Goal: Task Accomplishment & Management: Manage account settings

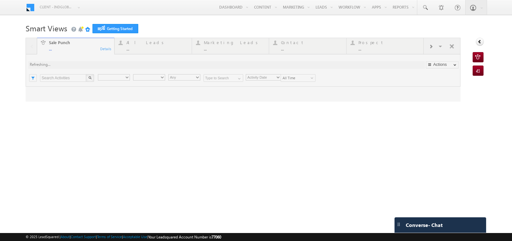
click at [324, 33] on h1 "Smart Views Getting Started" at bounding box center [256, 27] width 461 height 12
type input "Any Owner"
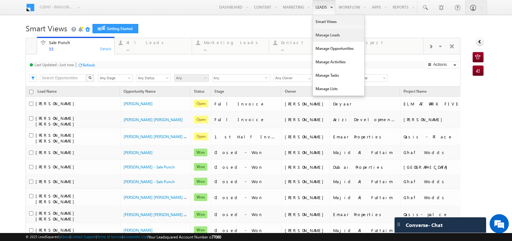
click at [315, 37] on link "Manage Leads" at bounding box center [338, 34] width 51 height 13
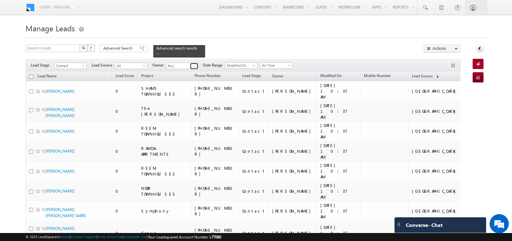
click at [194, 67] on span at bounding box center [194, 66] width 5 height 5
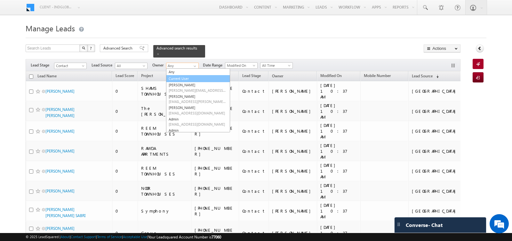
click at [185, 75] on link "Current User" at bounding box center [198, 78] width 64 height 7
type input "Current User"
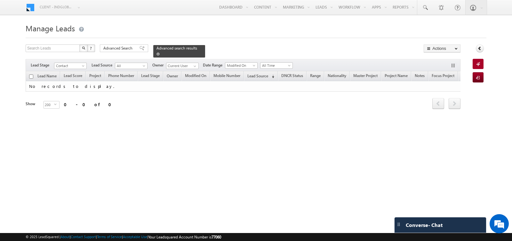
click at [156, 56] on link at bounding box center [157, 53] width 3 height 5
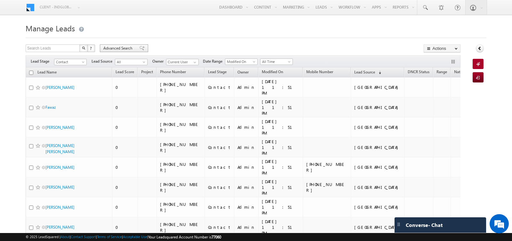
click at [121, 49] on span "Advanced Search" at bounding box center [118, 48] width 31 height 6
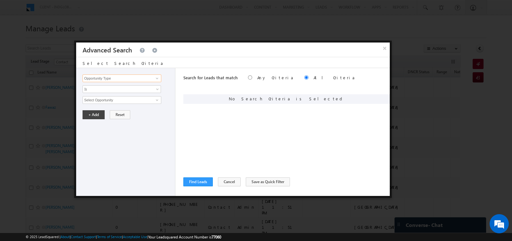
click at [150, 78] on input "Opportunity Type" at bounding box center [122, 79] width 79 height 8
click at [130, 88] on link "First Name" at bounding box center [122, 91] width 79 height 7
type input "First Name"
click at [119, 89] on span "Is" at bounding box center [117, 89] width 69 height 6
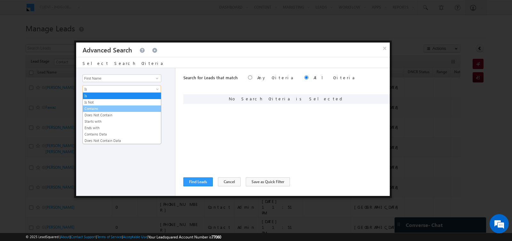
click at [110, 108] on link "Contains" at bounding box center [122, 109] width 78 height 6
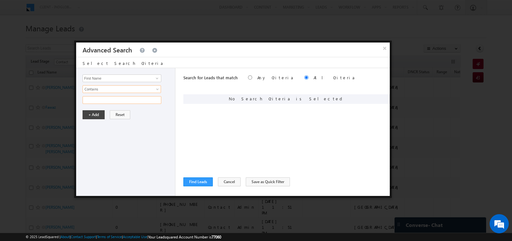
click at [101, 98] on input "text" at bounding box center [122, 100] width 79 height 8
type input "[PERSON_NAME]"
click at [90, 115] on button "+ Add" at bounding box center [94, 114] width 22 height 9
click at [195, 182] on button "Find Leads" at bounding box center [197, 181] width 29 height 9
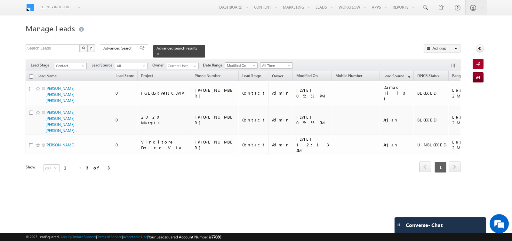
click at [31, 76] on input "checkbox" at bounding box center [31, 77] width 4 height 4
checkbox input "true"
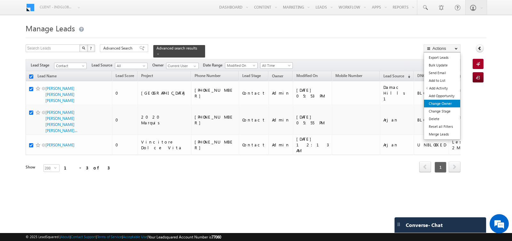
click at [446, 101] on link "Change Owner" at bounding box center [442, 104] width 36 height 8
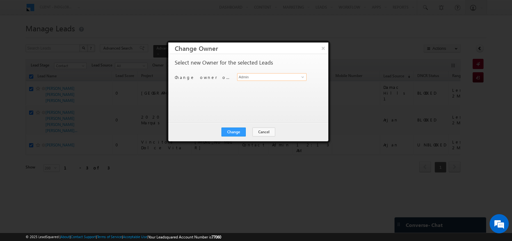
click at [284, 78] on input "Admin" at bounding box center [271, 77] width 69 height 8
click at [278, 86] on link "hemant yogi [EMAIL_ADDRESS][DOMAIN_NAME]" at bounding box center [271, 87] width 69 height 12
type input "hemant yogi"
click at [232, 129] on button "Change" at bounding box center [233, 132] width 24 height 9
click at [253, 131] on button "Close" at bounding box center [249, 132] width 20 height 9
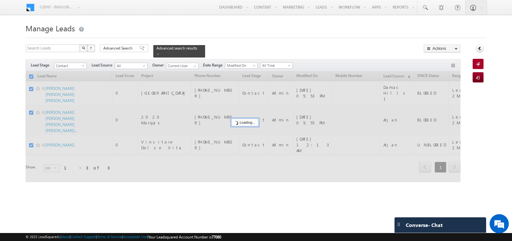
checkbox input "false"
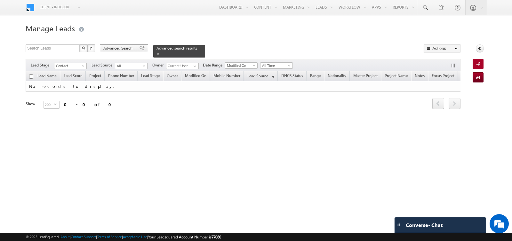
click at [121, 51] on span "Advanced Search" at bounding box center [118, 48] width 31 height 6
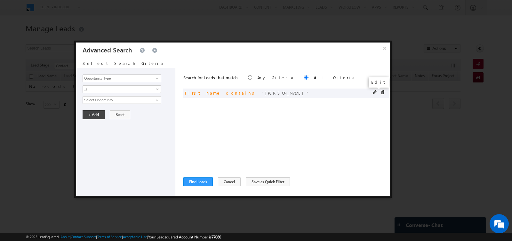
click at [374, 91] on span at bounding box center [375, 92] width 4 height 4
click at [130, 101] on input "[PERSON_NAME]" at bounding box center [122, 100] width 79 height 8
type input "[PERSON_NAME]"
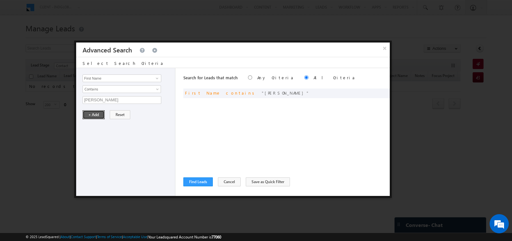
click at [92, 116] on button "+ Add" at bounding box center [94, 114] width 22 height 9
click at [193, 183] on button "Find Leads" at bounding box center [197, 181] width 29 height 9
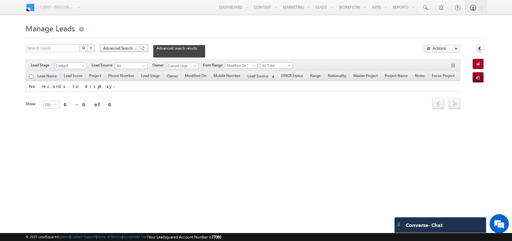
click at [118, 48] on span "Advanced Search" at bounding box center [118, 48] width 31 height 6
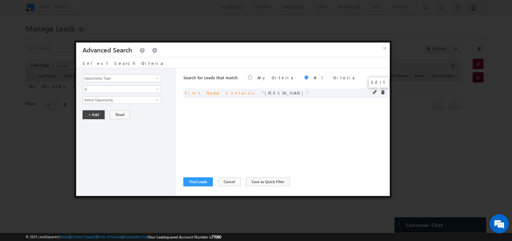
click at [373, 91] on span at bounding box center [375, 92] width 4 height 4
click at [137, 99] on input "[PERSON_NAME]" at bounding box center [122, 100] width 79 height 8
type input "khan"
click at [88, 112] on button "+ Add" at bounding box center [94, 114] width 22 height 9
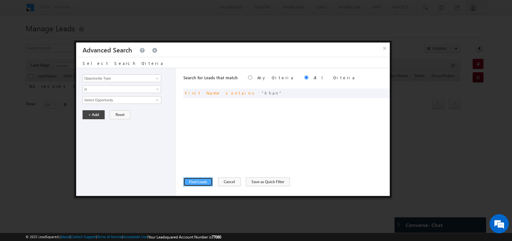
click at [196, 182] on button "Find Leads" at bounding box center [197, 181] width 29 height 9
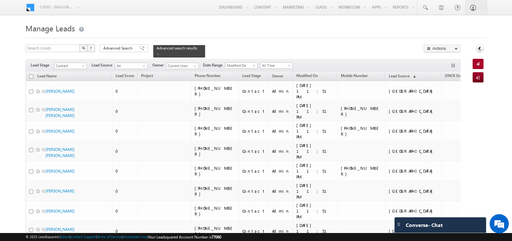
click at [31, 77] on input "checkbox" at bounding box center [31, 77] width 4 height 4
checkbox input "true"
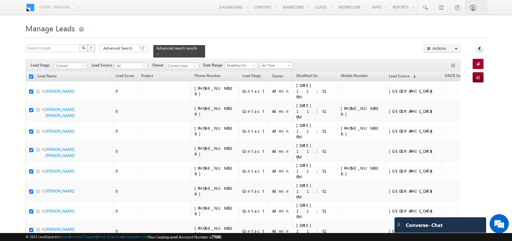
checkbox input "true"
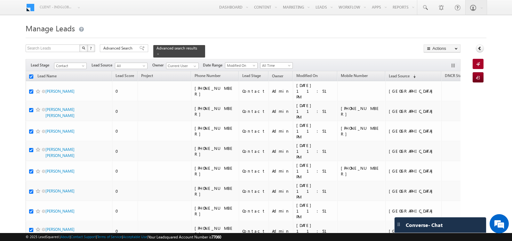
checkbox input "true"
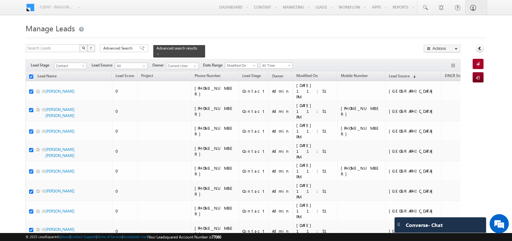
checkbox input "true"
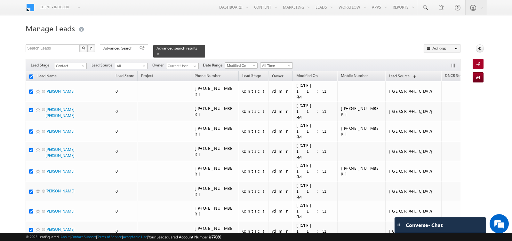
checkbox input "true"
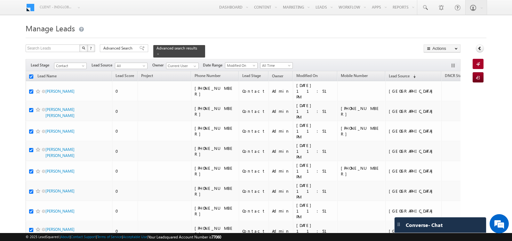
checkbox input "true"
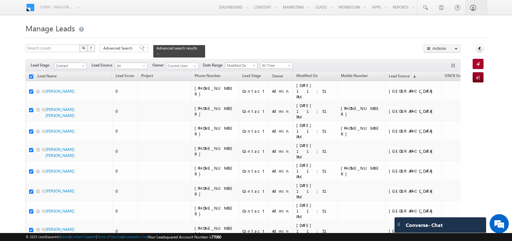
checkbox input "true"
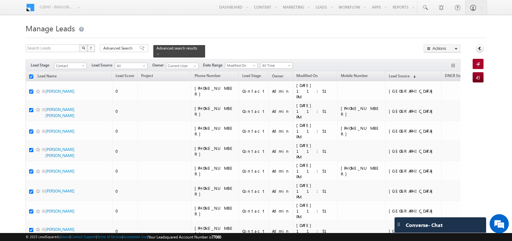
checkbox input "true"
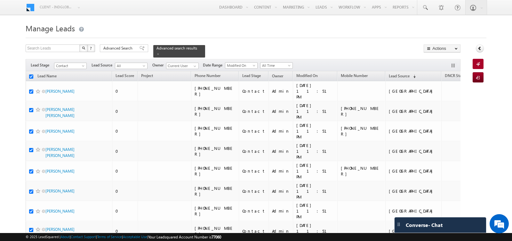
checkbox input "true"
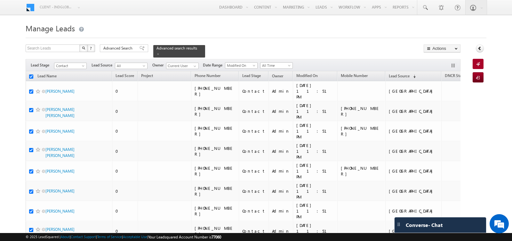
checkbox input "true"
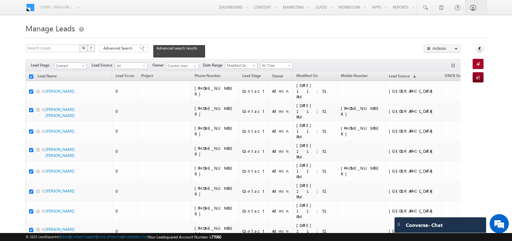
checkbox input "true"
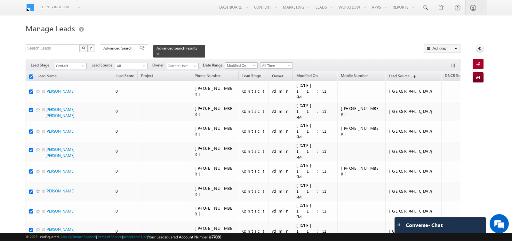
checkbox input "true"
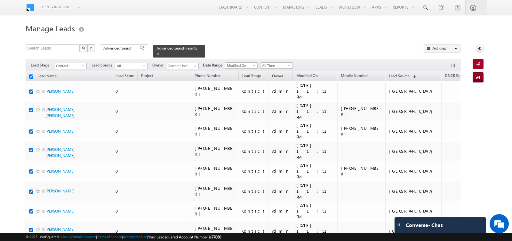
checkbox input "true"
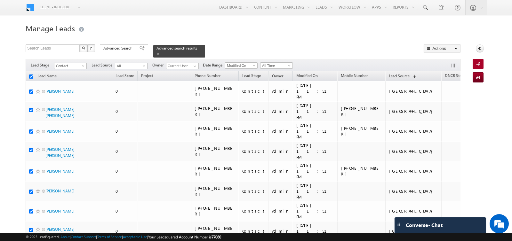
checkbox input "true"
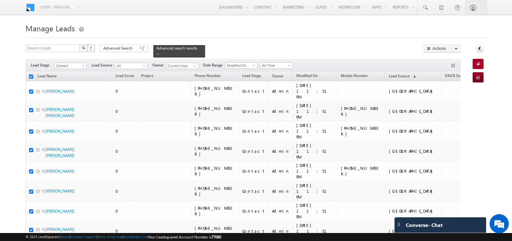
checkbox input "true"
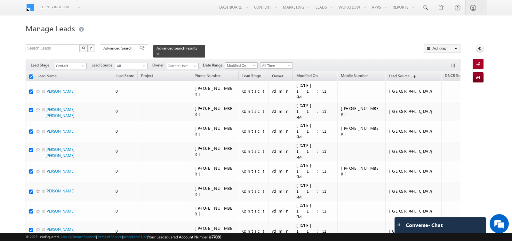
checkbox input "true"
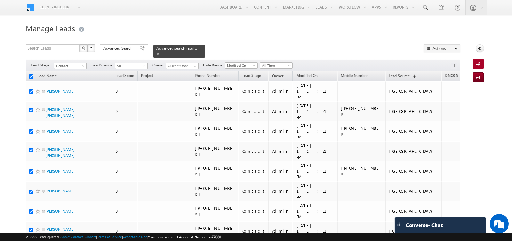
checkbox input "true"
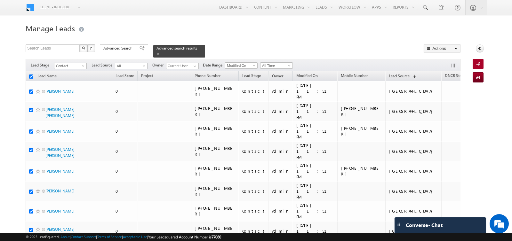
checkbox input "true"
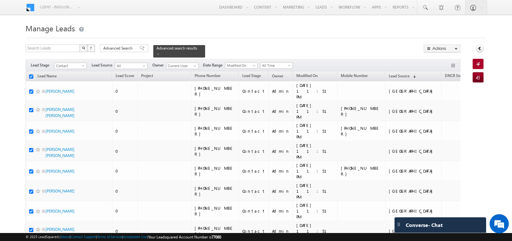
checkbox input "true"
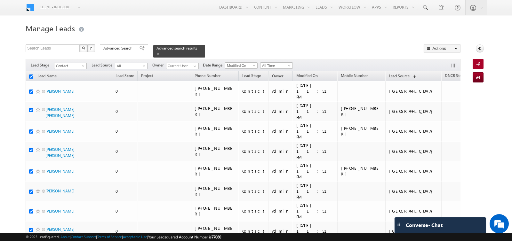
checkbox input "true"
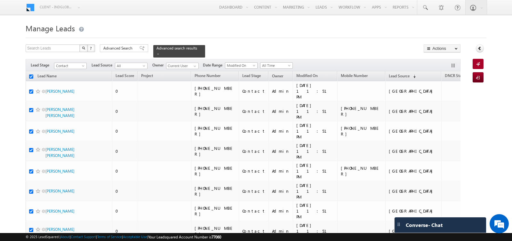
checkbox input "true"
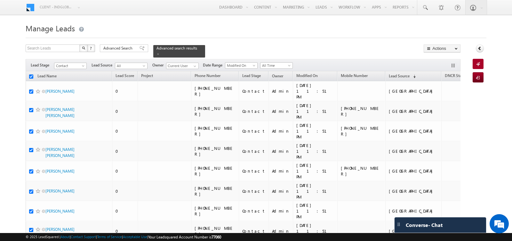
checkbox input "true"
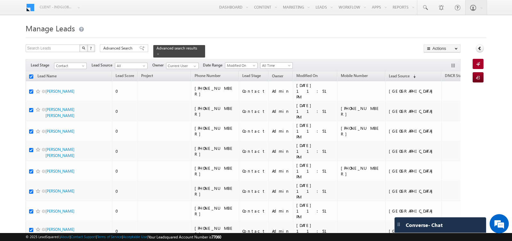
checkbox input "true"
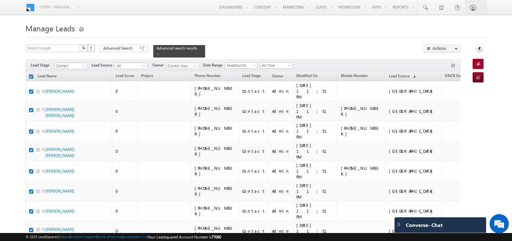
checkbox input "true"
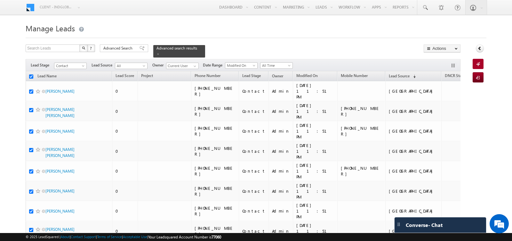
checkbox input "true"
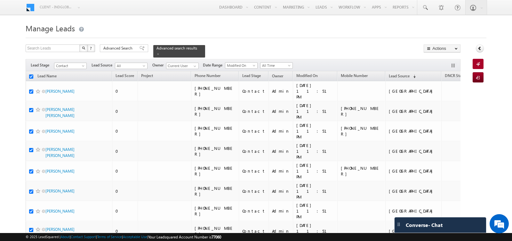
checkbox input "true"
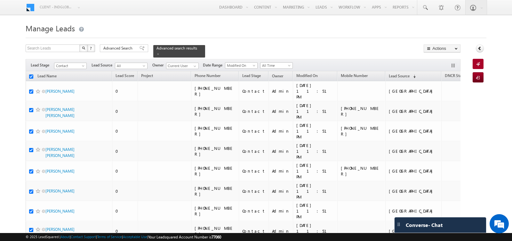
checkbox input "true"
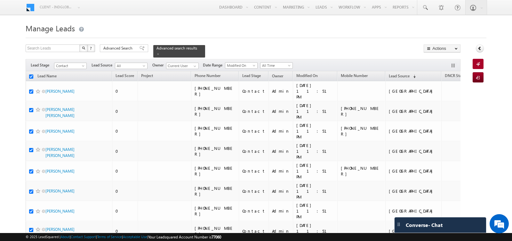
checkbox input "true"
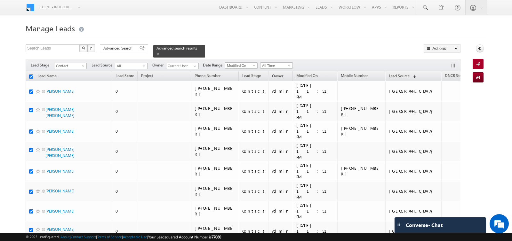
checkbox input "true"
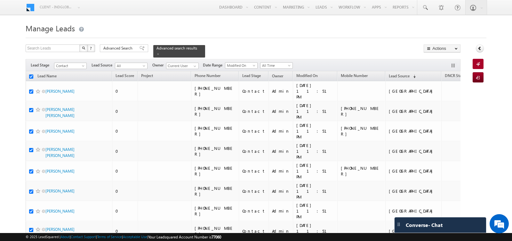
checkbox input "true"
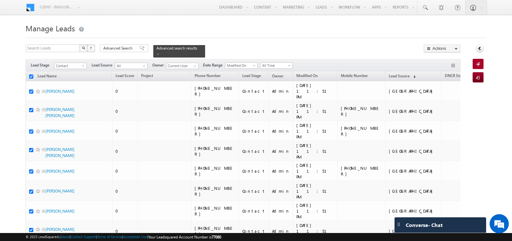
checkbox input "true"
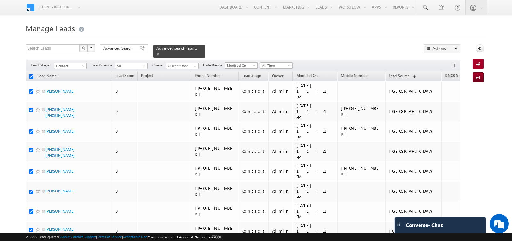
checkbox input "true"
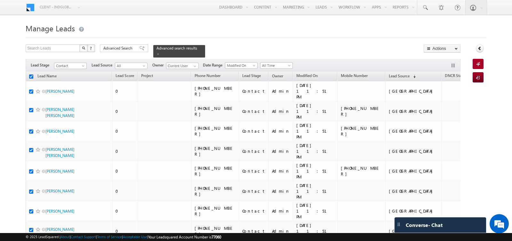
checkbox input "true"
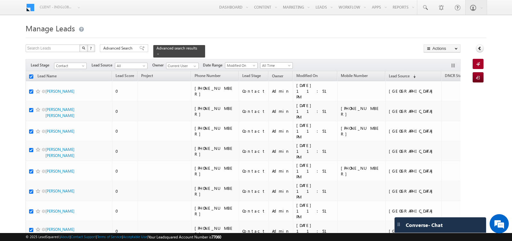
checkbox input "true"
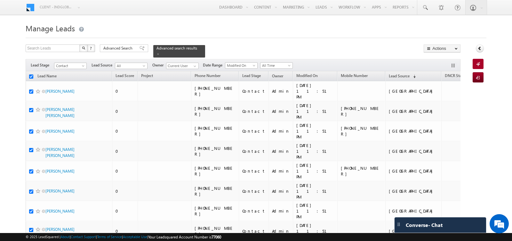
checkbox input "true"
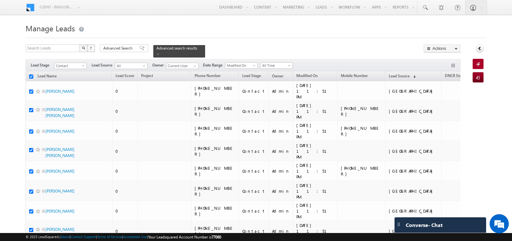
checkbox input "true"
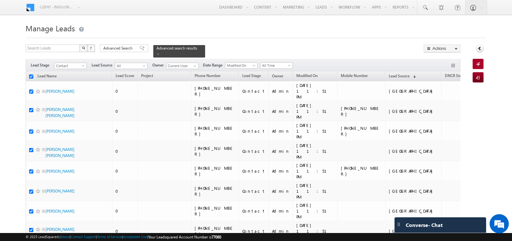
checkbox input "true"
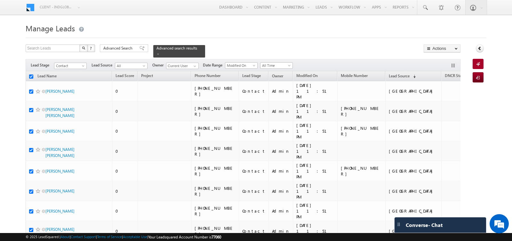
checkbox input "true"
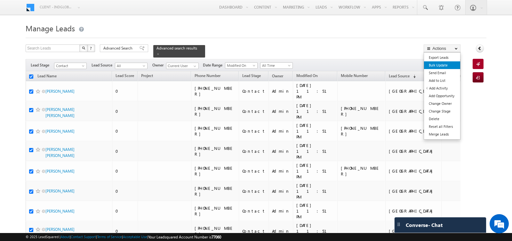
click at [445, 64] on link "Bulk Update" at bounding box center [442, 65] width 36 height 8
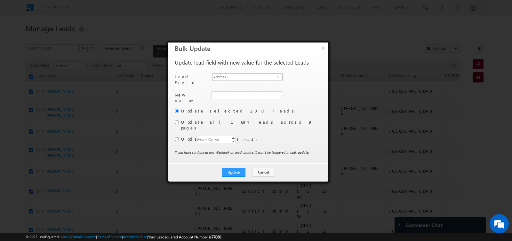
click at [259, 77] on span "Address 1" at bounding box center [244, 77] width 65 height 7
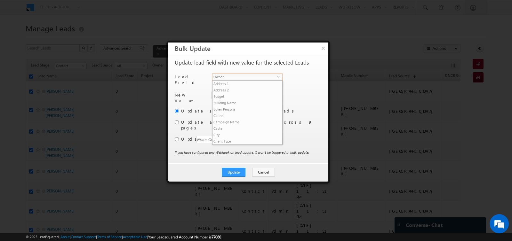
scroll to position [250, 0]
click at [259, 77] on span "Owner" at bounding box center [244, 77] width 65 height 7
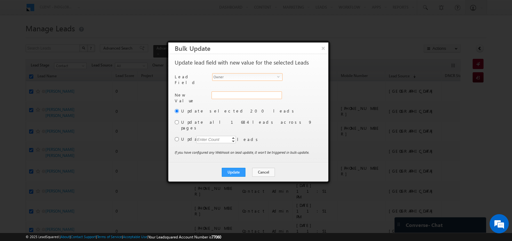
click at [240, 91] on div "Address 1" at bounding box center [245, 98] width 69 height 14
click at [240, 91] on input "Admin" at bounding box center [246, 95] width 70 height 8
click at [241, 105] on span "[EMAIL_ADDRESS][DOMAIN_NAME]" at bounding box center [243, 107] width 58 height 5
click at [177, 120] on input "radio" at bounding box center [177, 122] width 4 height 4
click at [232, 168] on button "Update" at bounding box center [234, 172] width 24 height 9
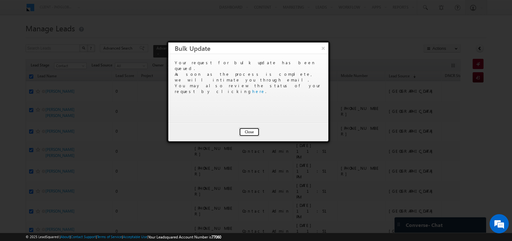
click at [247, 133] on button "Close" at bounding box center [249, 132] width 20 height 9
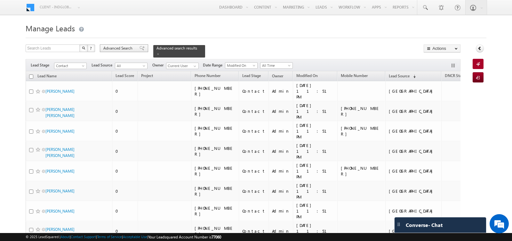
click at [117, 50] on span "Advanced Search" at bounding box center [118, 48] width 31 height 6
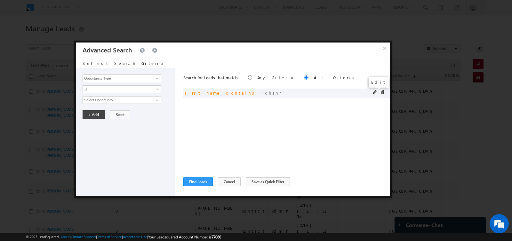
click at [374, 92] on span at bounding box center [375, 92] width 4 height 4
click at [137, 98] on input "khan" at bounding box center [122, 100] width 79 height 8
click at [95, 113] on button "+ Add" at bounding box center [94, 114] width 22 height 9
click at [193, 183] on button "Find Leads" at bounding box center [197, 181] width 29 height 9
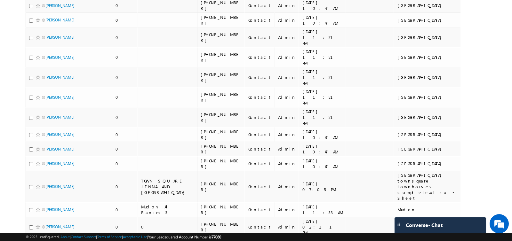
scroll to position [0, 0]
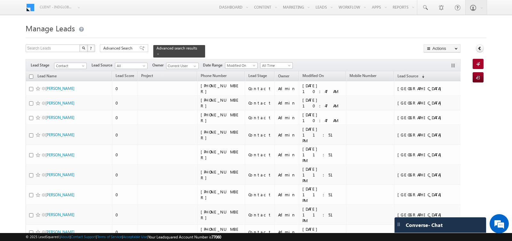
click at [31, 75] on input "checkbox" at bounding box center [31, 77] width 4 height 4
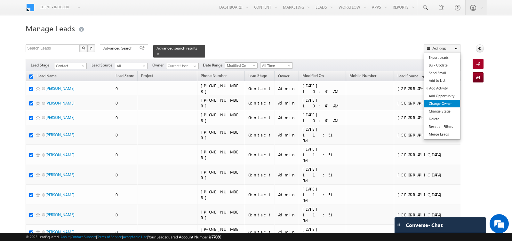
click at [444, 104] on link "Change Owner" at bounding box center [442, 104] width 36 height 8
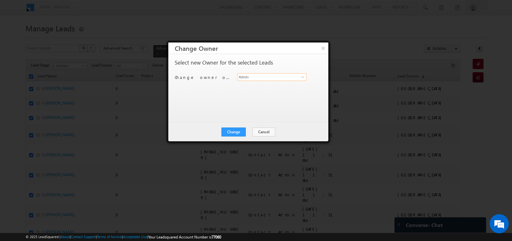
click at [274, 75] on input "Admin" at bounding box center [271, 77] width 69 height 8
click at [261, 77] on input "manp" at bounding box center [271, 77] width 69 height 8
click at [262, 87] on span "[EMAIL_ADDRESS][DOMAIN_NAME]" at bounding box center [269, 89] width 58 height 5
click at [238, 131] on button "Change" at bounding box center [233, 132] width 24 height 9
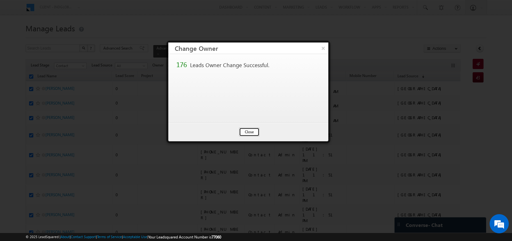
click at [245, 130] on button "Close" at bounding box center [249, 132] width 20 height 9
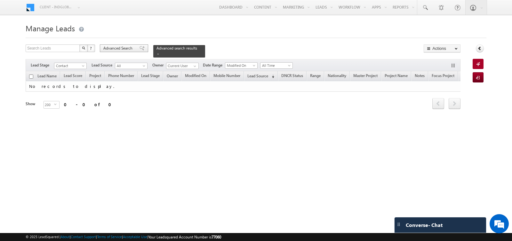
click at [121, 50] on span "Advanced Search" at bounding box center [118, 48] width 31 height 6
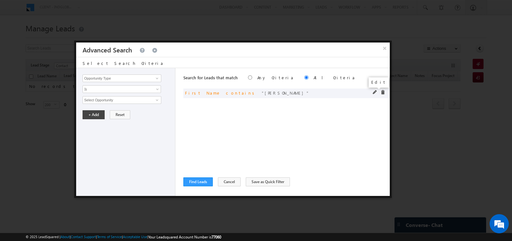
click at [373, 92] on span at bounding box center [375, 92] width 4 height 4
click at [118, 98] on input "[PERSON_NAME]" at bounding box center [122, 100] width 79 height 8
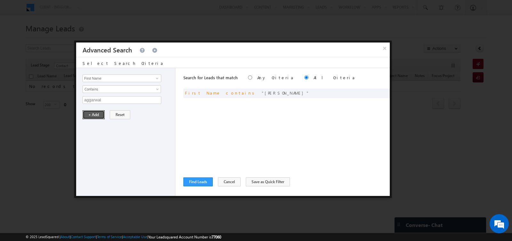
click at [92, 112] on button "+ Add" at bounding box center [94, 114] width 22 height 9
click at [191, 180] on button "Find Leads" at bounding box center [197, 181] width 29 height 9
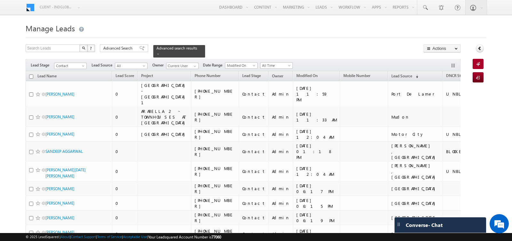
click at [30, 76] on input "checkbox" at bounding box center [31, 77] width 4 height 4
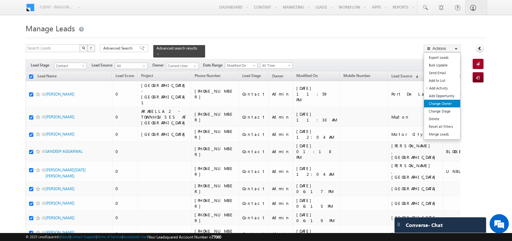
click at [448, 104] on link "Change Owner" at bounding box center [442, 104] width 36 height 8
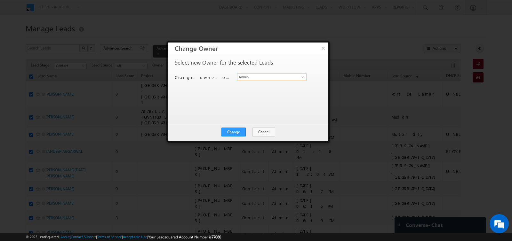
click at [278, 78] on input "Admin" at bounding box center [271, 77] width 69 height 8
click at [256, 85] on link "hemant yogi [EMAIL_ADDRESS][DOMAIN_NAME]" at bounding box center [271, 87] width 69 height 12
click at [235, 130] on button "Change" at bounding box center [233, 132] width 24 height 9
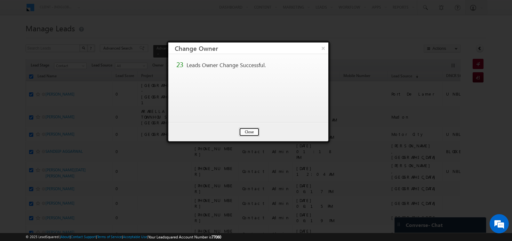
click at [246, 131] on button "Close" at bounding box center [249, 132] width 20 height 9
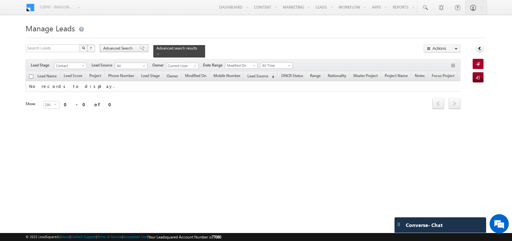
click at [113, 51] on span "Advanced Search" at bounding box center [118, 48] width 31 height 6
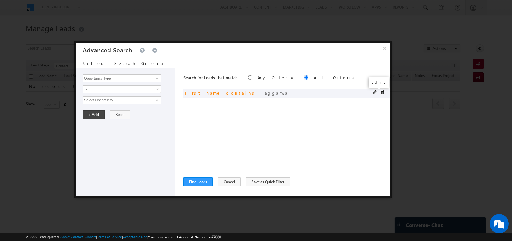
click at [374, 91] on span at bounding box center [375, 92] width 4 height 4
click at [135, 101] on input "aggarwal" at bounding box center [122, 100] width 79 height 8
click at [95, 112] on button "+ Add" at bounding box center [94, 114] width 22 height 9
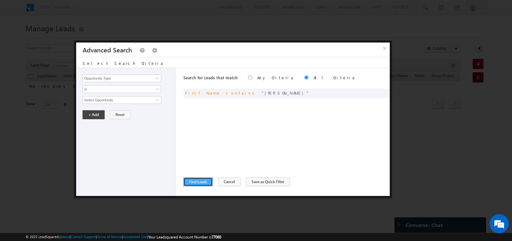
click at [191, 183] on button "Find Leads" at bounding box center [197, 181] width 29 height 9
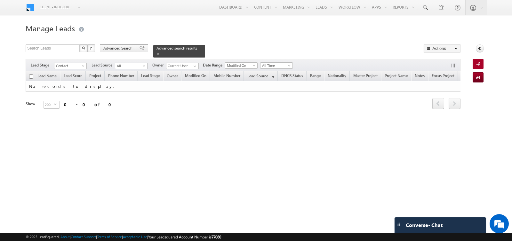
click at [124, 49] on span "Advanced Search" at bounding box center [118, 48] width 31 height 6
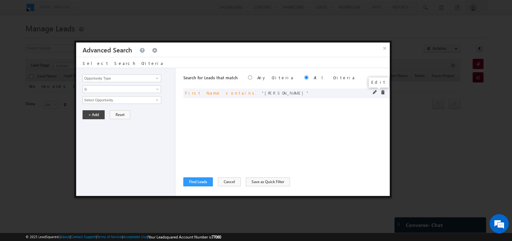
click at [373, 93] on span at bounding box center [375, 92] width 4 height 4
click at [126, 98] on input "[PERSON_NAME]" at bounding box center [122, 100] width 79 height 8
click at [91, 113] on button "+ Add" at bounding box center [94, 114] width 22 height 9
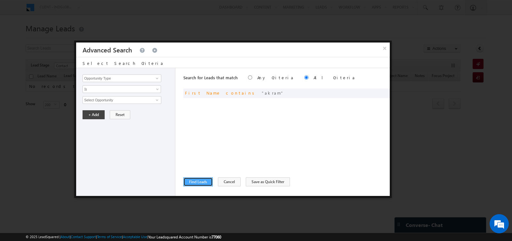
click at [192, 182] on button "Find Leads" at bounding box center [197, 181] width 29 height 9
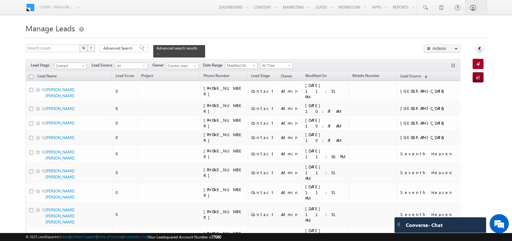
click at [30, 76] on input "checkbox" at bounding box center [31, 77] width 4 height 4
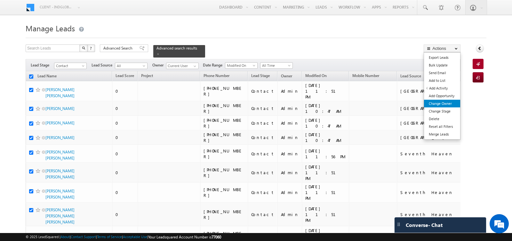
click at [444, 101] on link "Change Owner" at bounding box center [442, 104] width 36 height 8
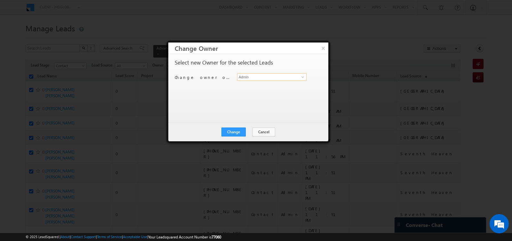
click at [279, 76] on input "Admin" at bounding box center [271, 77] width 69 height 8
click at [267, 90] on span "[EMAIL_ADDRESS][DOMAIN_NAME]" at bounding box center [269, 89] width 58 height 5
click at [237, 130] on button "Change" at bounding box center [233, 132] width 24 height 9
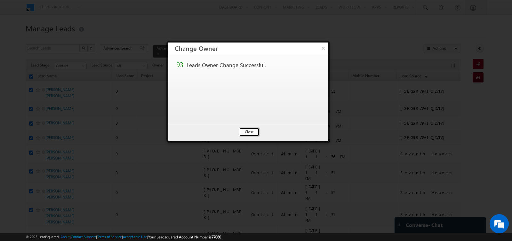
click at [251, 128] on button "Close" at bounding box center [249, 132] width 20 height 9
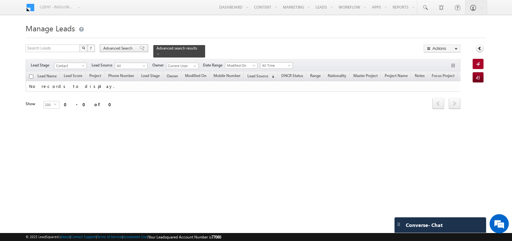
click at [119, 46] on span "Advanced Search" at bounding box center [118, 48] width 31 height 6
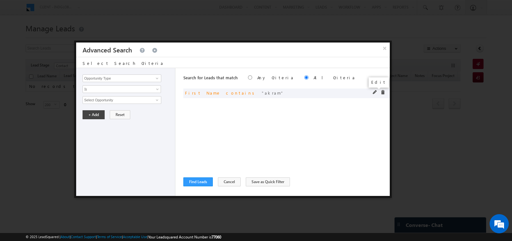
click at [373, 92] on span at bounding box center [375, 92] width 4 height 4
click at [122, 101] on input "akram" at bounding box center [122, 100] width 79 height 8
click at [95, 111] on button "+ Add" at bounding box center [94, 114] width 22 height 9
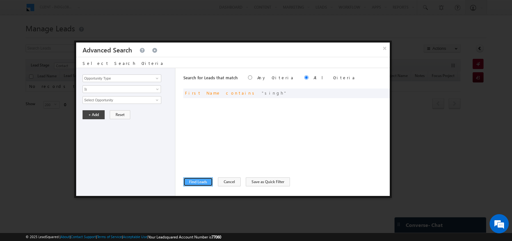
click at [194, 180] on button "Find Leads" at bounding box center [197, 181] width 29 height 9
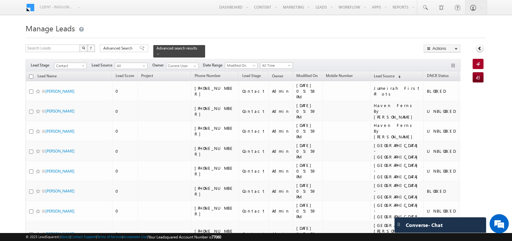
click at [31, 75] on input "checkbox" at bounding box center [31, 77] width 4 height 4
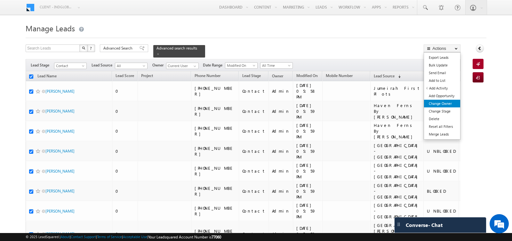
click at [446, 103] on link "Change Owner" at bounding box center [442, 104] width 36 height 8
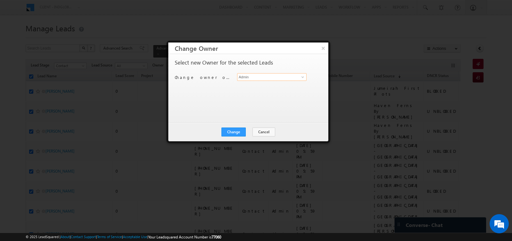
click at [270, 78] on input "Admin" at bounding box center [271, 77] width 69 height 8
click at [249, 83] on link "hemant yogi [EMAIL_ADDRESS][DOMAIN_NAME]" at bounding box center [271, 87] width 69 height 12
click at [233, 132] on button "Change" at bounding box center [233, 132] width 24 height 9
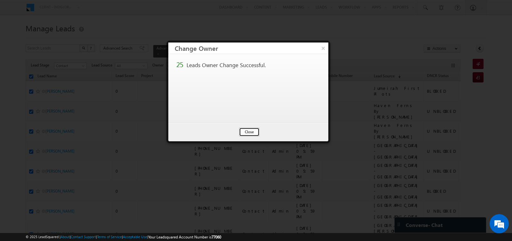
click at [249, 130] on button "Close" at bounding box center [249, 132] width 20 height 9
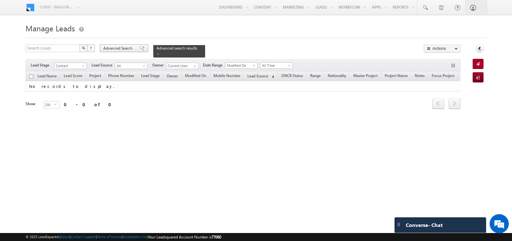
click at [120, 49] on span "Advanced Search" at bounding box center [118, 48] width 31 height 6
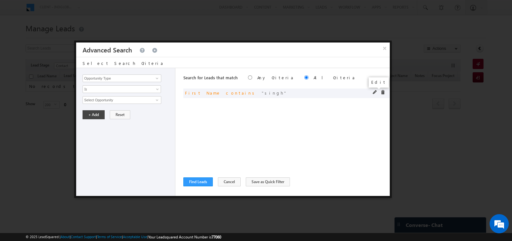
click at [373, 93] on span at bounding box center [375, 92] width 4 height 4
click at [125, 98] on input "singh" at bounding box center [122, 100] width 79 height 8
click at [87, 115] on button "+ Add" at bounding box center [94, 114] width 22 height 9
click at [194, 182] on button "Find Leads" at bounding box center [197, 181] width 29 height 9
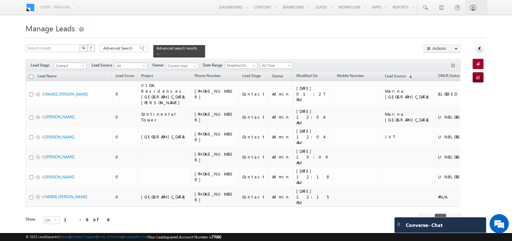
click at [30, 75] on input "checkbox" at bounding box center [31, 77] width 4 height 4
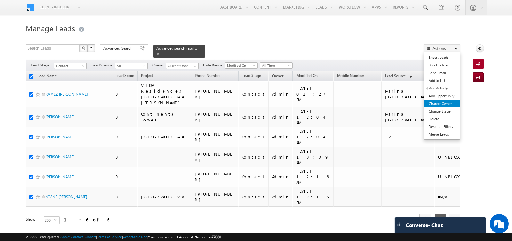
click at [452, 102] on link "Change Owner" at bounding box center [442, 104] width 36 height 8
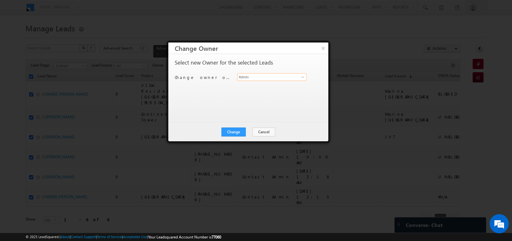
click at [267, 80] on input "Admin" at bounding box center [271, 77] width 69 height 8
click at [262, 85] on link "hemant yogi [EMAIL_ADDRESS][DOMAIN_NAME]" at bounding box center [271, 87] width 69 height 12
click at [237, 130] on button "Change" at bounding box center [233, 132] width 24 height 9
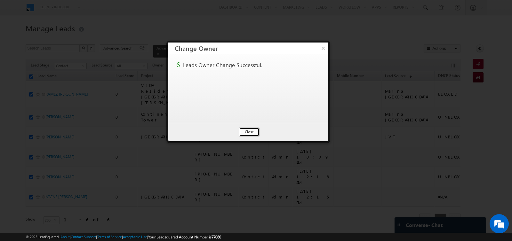
click at [256, 132] on button "Close" at bounding box center [249, 132] width 20 height 9
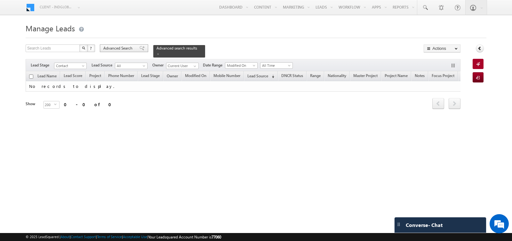
click at [115, 47] on span "Advanced Search" at bounding box center [118, 48] width 31 height 6
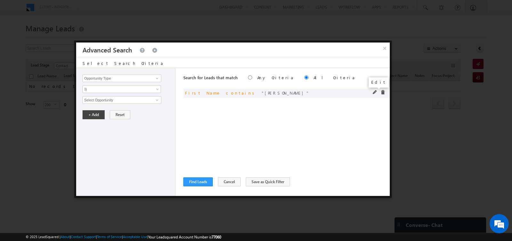
click at [373, 91] on span at bounding box center [375, 92] width 4 height 4
click at [126, 101] on input "[PERSON_NAME]" at bounding box center [122, 100] width 79 height 8
click at [92, 110] on button "+ Add" at bounding box center [94, 114] width 22 height 9
click at [201, 182] on button "Find Leads" at bounding box center [197, 181] width 29 height 9
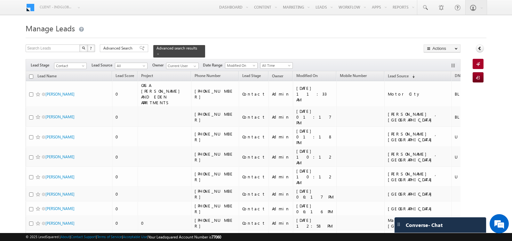
click at [30, 77] on input "checkbox" at bounding box center [31, 77] width 4 height 4
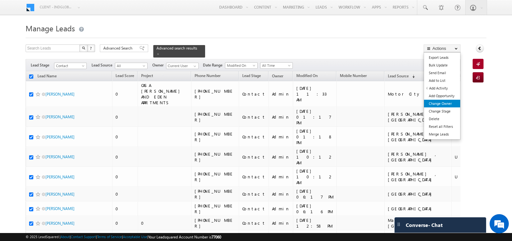
click at [447, 102] on link "Change Owner" at bounding box center [442, 104] width 36 height 8
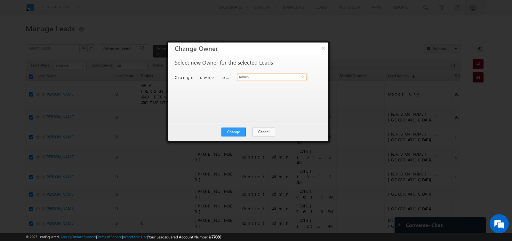
click at [285, 75] on input "Admin" at bounding box center [271, 77] width 69 height 8
click at [276, 84] on link "hemant yogi [EMAIL_ADDRESS][DOMAIN_NAME]" at bounding box center [271, 87] width 69 height 12
click at [235, 129] on button "Change" at bounding box center [233, 132] width 24 height 9
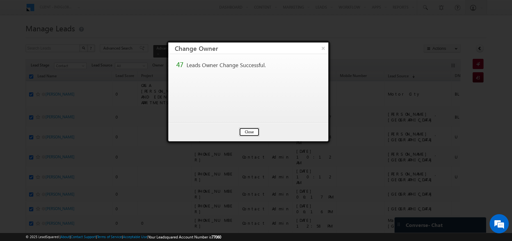
click at [247, 131] on button "Close" at bounding box center [249, 132] width 20 height 9
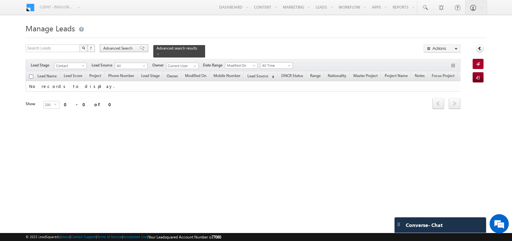
click at [119, 50] on span "Advanced Search" at bounding box center [118, 48] width 31 height 6
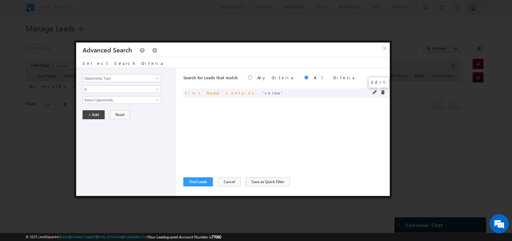
click at [374, 91] on span at bounding box center [375, 92] width 4 height 4
click at [110, 100] on input "verma" at bounding box center [122, 100] width 79 height 8
click at [94, 115] on button "+ Add" at bounding box center [94, 114] width 22 height 9
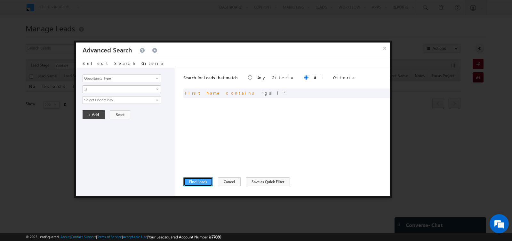
click at [189, 183] on button "Find Leads" at bounding box center [197, 181] width 29 height 9
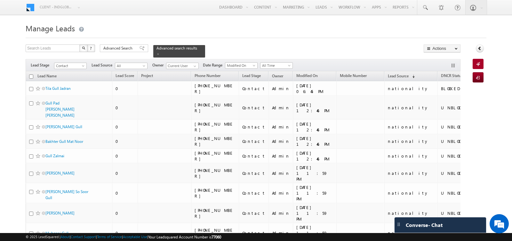
click at [33, 75] on input "checkbox" at bounding box center [31, 77] width 4 height 4
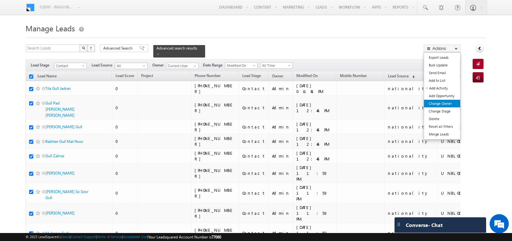
click at [449, 102] on link "Change Owner" at bounding box center [442, 104] width 36 height 8
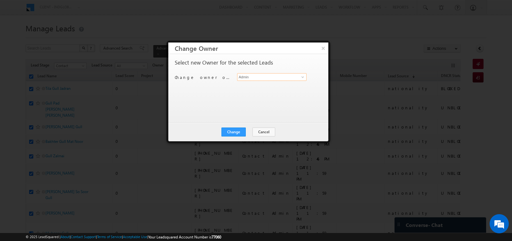
click at [278, 78] on input "Admin" at bounding box center [271, 77] width 69 height 8
click at [269, 85] on link "hemant yogi [EMAIL_ADDRESS][DOMAIN_NAME]" at bounding box center [271, 87] width 69 height 12
click at [236, 130] on button "Change" at bounding box center [233, 132] width 24 height 9
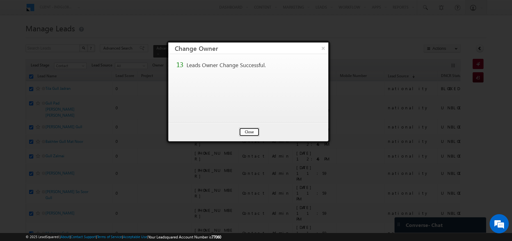
click at [248, 131] on button "Close" at bounding box center [249, 132] width 20 height 9
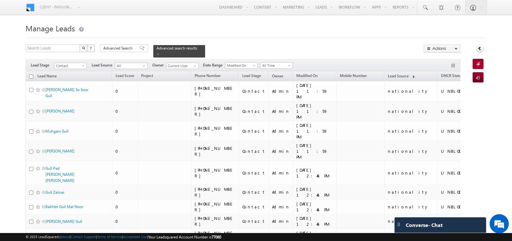
click at [30, 75] on input "checkbox" at bounding box center [31, 77] width 4 height 4
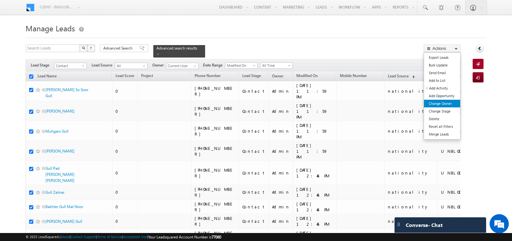
click at [445, 102] on link "Change Owner" at bounding box center [442, 104] width 36 height 8
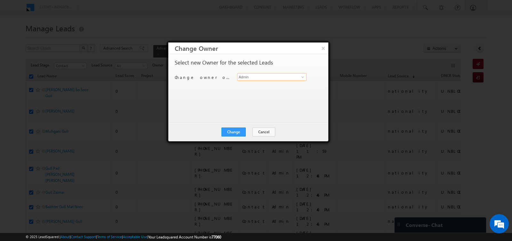
click at [254, 79] on input "Admin" at bounding box center [271, 77] width 69 height 8
click at [245, 88] on span "[EMAIL_ADDRESS][DOMAIN_NAME]" at bounding box center [269, 89] width 58 height 5
click at [232, 131] on button "Change" at bounding box center [233, 132] width 24 height 9
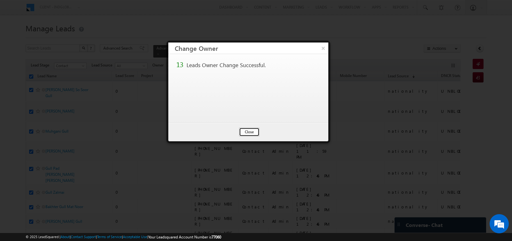
click at [251, 129] on button "Close" at bounding box center [249, 132] width 20 height 9
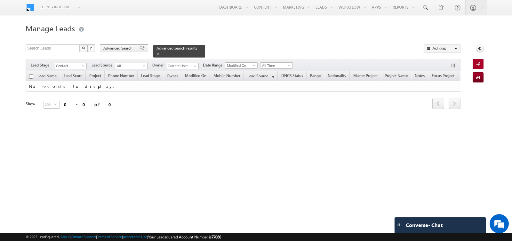
click at [121, 47] on span "Advanced Search" at bounding box center [118, 48] width 31 height 6
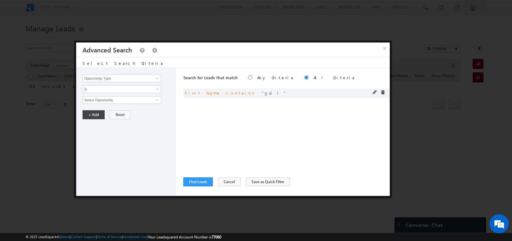
click at [373, 91] on span at bounding box center [375, 92] width 4 height 4
click at [118, 99] on input "gull" at bounding box center [122, 100] width 79 height 8
click at [93, 114] on button "+ Add" at bounding box center [94, 114] width 22 height 9
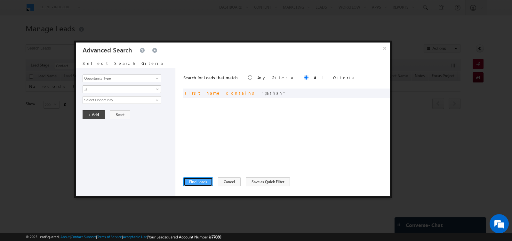
click at [195, 181] on button "Find Leads" at bounding box center [197, 181] width 29 height 9
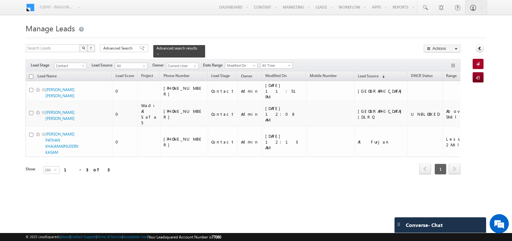
click at [31, 75] on input "checkbox" at bounding box center [31, 77] width 4 height 4
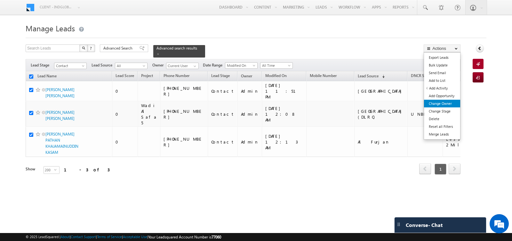
click at [444, 103] on link "Change Owner" at bounding box center [442, 104] width 36 height 8
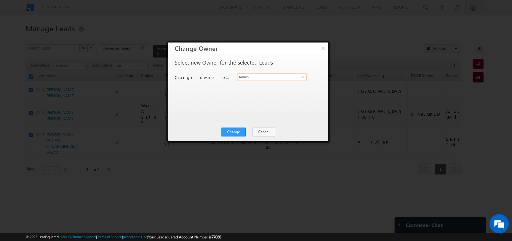
click at [272, 78] on input "Admin" at bounding box center [271, 77] width 69 height 8
click at [256, 88] on span "[EMAIL_ADDRESS][DOMAIN_NAME]" at bounding box center [269, 89] width 58 height 5
click at [234, 129] on button "Change" at bounding box center [233, 132] width 24 height 9
click at [251, 130] on button "Close" at bounding box center [249, 132] width 20 height 9
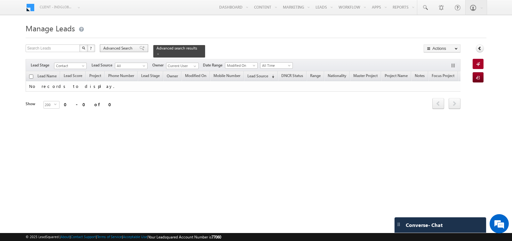
click at [116, 48] on span "Advanced Search" at bounding box center [118, 48] width 31 height 6
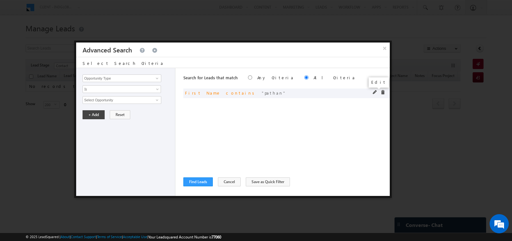
click at [373, 92] on span at bounding box center [375, 92] width 4 height 4
click at [123, 99] on input "pathan" at bounding box center [122, 100] width 79 height 8
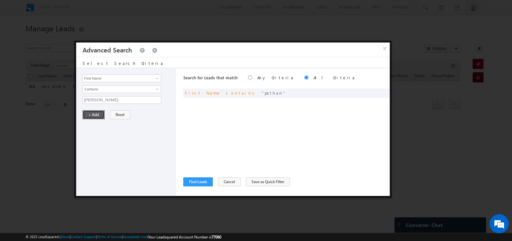
click at [90, 111] on button "+ Add" at bounding box center [94, 114] width 22 height 9
click at [194, 182] on button "Find Leads" at bounding box center [197, 181] width 29 height 9
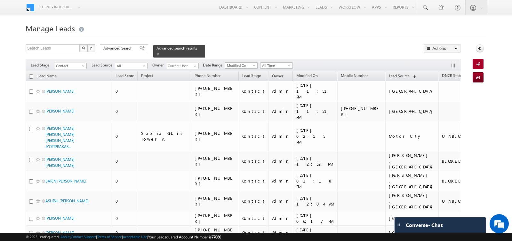
click at [32, 76] on input "checkbox" at bounding box center [31, 77] width 4 height 4
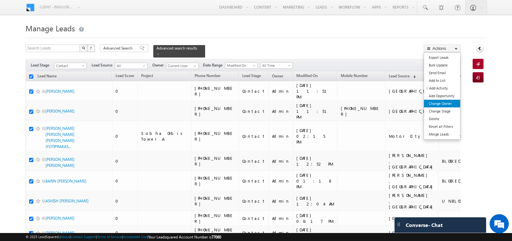
click at [447, 104] on link "Change Owner" at bounding box center [442, 104] width 36 height 8
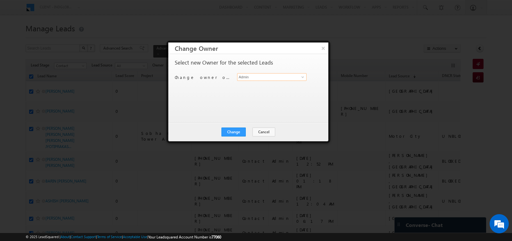
click at [278, 77] on input "Admin" at bounding box center [271, 77] width 69 height 8
click at [272, 85] on link "hemant yogi [EMAIL_ADDRESS][DOMAIN_NAME]" at bounding box center [271, 87] width 69 height 12
click at [235, 131] on button "Change" at bounding box center [233, 132] width 24 height 9
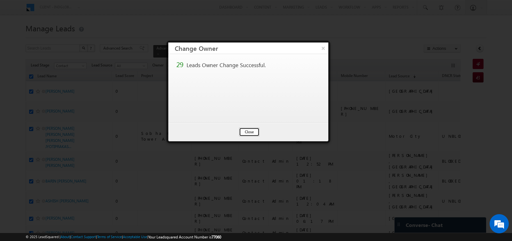
click at [249, 130] on button "Close" at bounding box center [249, 132] width 20 height 9
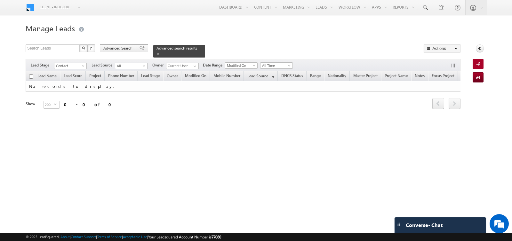
click at [109, 47] on span "Advanced Search" at bounding box center [118, 48] width 31 height 6
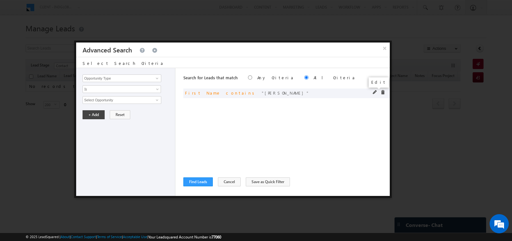
click at [374, 92] on span at bounding box center [375, 92] width 4 height 4
click at [110, 102] on input "[PERSON_NAME]" at bounding box center [122, 100] width 79 height 8
click at [88, 114] on button "+ Add" at bounding box center [94, 114] width 22 height 9
click at [193, 180] on button "Find Leads" at bounding box center [197, 181] width 29 height 9
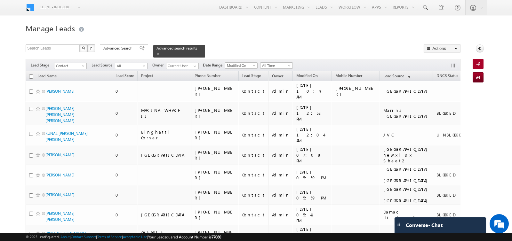
click at [31, 76] on input "checkbox" at bounding box center [31, 77] width 4 height 4
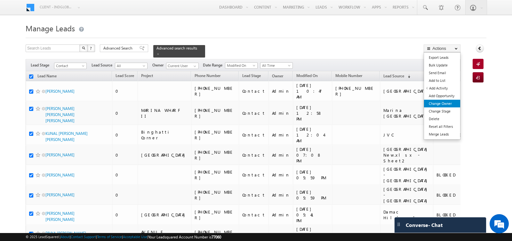
click at [444, 105] on link "Change Owner" at bounding box center [442, 104] width 36 height 8
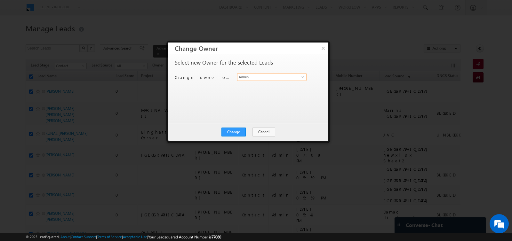
click at [254, 77] on input "Admin" at bounding box center [271, 77] width 69 height 8
click at [241, 90] on span "[EMAIL_ADDRESS][DOMAIN_NAME]" at bounding box center [269, 89] width 58 height 5
click at [232, 133] on button "Change" at bounding box center [233, 132] width 24 height 9
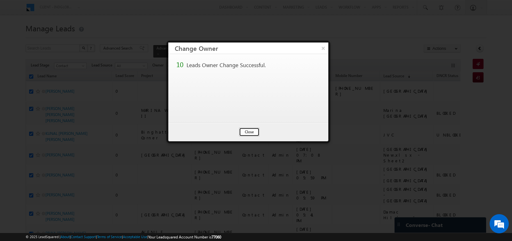
click at [245, 131] on button "Close" at bounding box center [249, 132] width 20 height 9
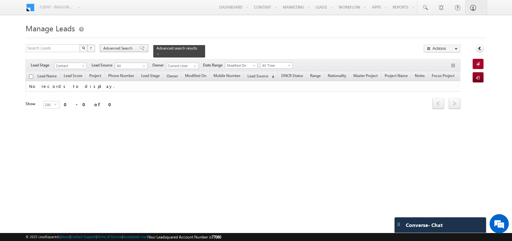
click at [122, 50] on span "Advanced Search" at bounding box center [118, 48] width 31 height 6
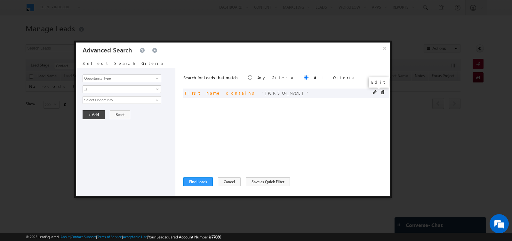
click at [373, 91] on span at bounding box center [375, 92] width 4 height 4
click at [110, 97] on input "[PERSON_NAME]" at bounding box center [122, 100] width 79 height 8
click at [91, 113] on button "+ Add" at bounding box center [94, 114] width 22 height 9
click at [194, 180] on button "Find Leads" at bounding box center [197, 181] width 29 height 9
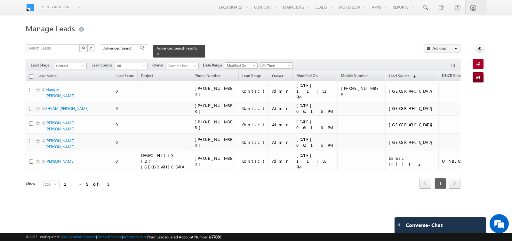
click at [31, 75] on input "checkbox" at bounding box center [31, 77] width 4 height 4
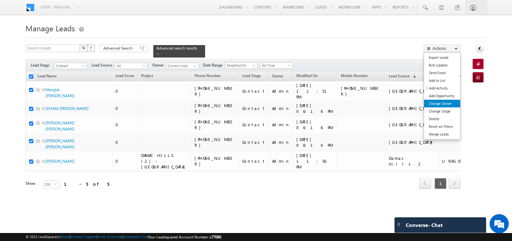
click at [454, 103] on link "Change Owner" at bounding box center [442, 104] width 36 height 8
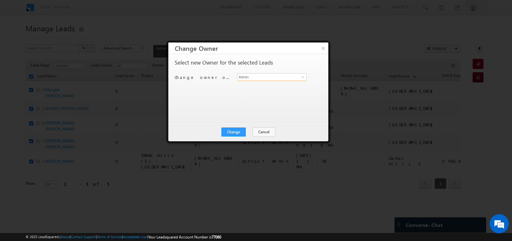
click at [283, 74] on input "Admin" at bounding box center [271, 77] width 69 height 8
click at [261, 87] on span "[EMAIL_ADDRESS][DOMAIN_NAME]" at bounding box center [269, 89] width 58 height 5
click at [233, 129] on button "Change" at bounding box center [233, 132] width 24 height 9
click at [247, 131] on button "Close" at bounding box center [249, 132] width 20 height 9
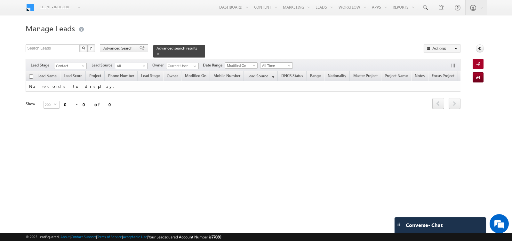
click at [121, 49] on span "Advanced Search" at bounding box center [118, 48] width 31 height 6
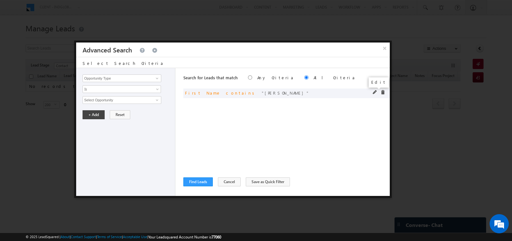
click at [373, 93] on span at bounding box center [375, 92] width 4 height 4
click at [110, 97] on input "[PERSON_NAME]" at bounding box center [122, 100] width 79 height 8
click at [94, 112] on button "+ Add" at bounding box center [94, 114] width 22 height 9
click at [200, 179] on button "Find Leads" at bounding box center [197, 181] width 29 height 9
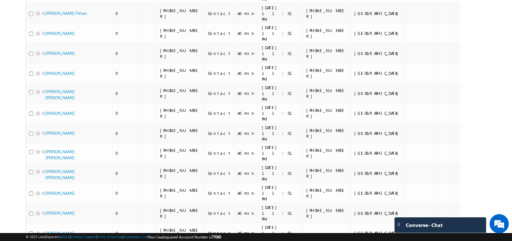
scroll to position [2880, 0]
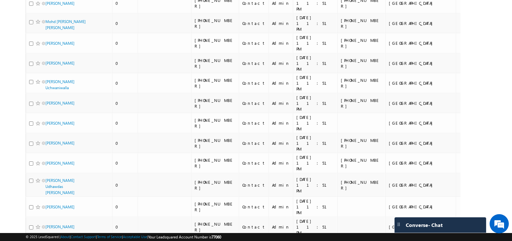
scroll to position [0, 0]
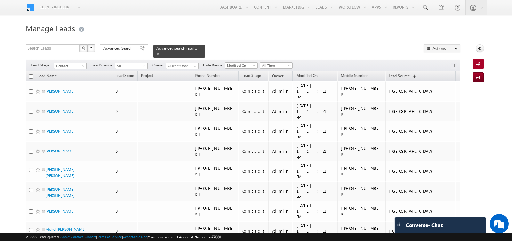
click at [31, 76] on input "checkbox" at bounding box center [31, 77] width 4 height 4
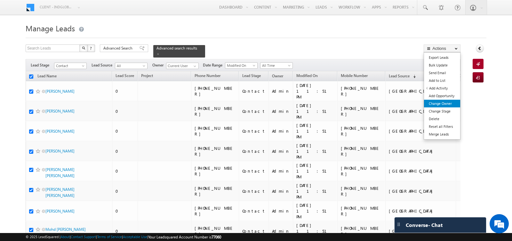
click at [446, 101] on link "Change Owner" at bounding box center [442, 104] width 36 height 8
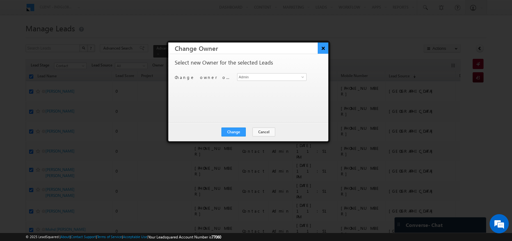
click at [323, 50] on button "×" at bounding box center [323, 48] width 11 height 11
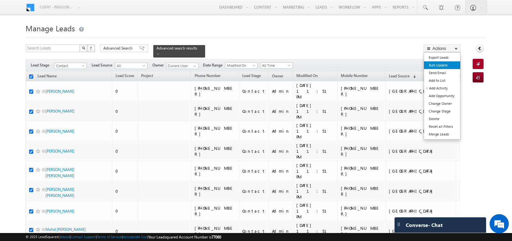
click at [443, 66] on link "Bulk Update" at bounding box center [442, 65] width 36 height 8
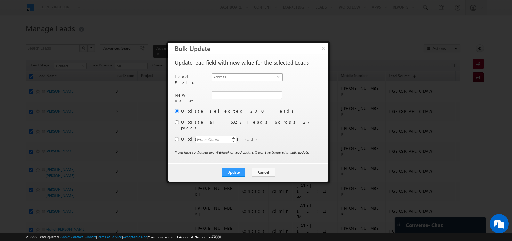
click at [236, 76] on span "Address 1" at bounding box center [244, 77] width 65 height 7
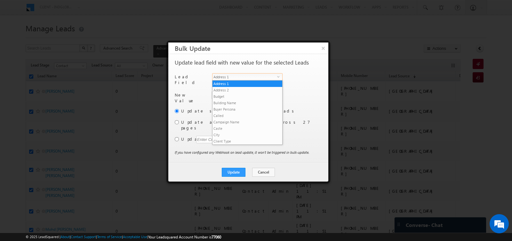
scroll to position [250, 0]
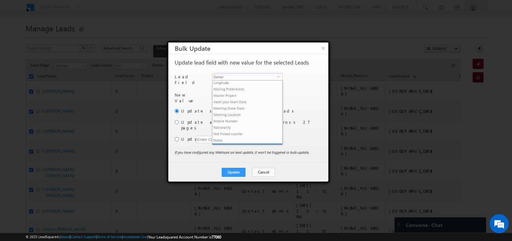
click at [236, 76] on span "Owner" at bounding box center [244, 77] width 65 height 7
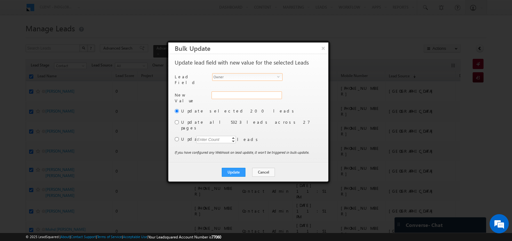
click at [236, 93] on div "Address 1" at bounding box center [245, 98] width 69 height 14
click at [236, 93] on input "Admin" at bounding box center [246, 95] width 70 height 8
click at [235, 100] on link "hemant yogi [EMAIL_ADDRESS][DOMAIN_NAME]" at bounding box center [246, 105] width 70 height 12
click at [177, 120] on input "radio" at bounding box center [177, 122] width 4 height 4
click at [233, 168] on button "Update" at bounding box center [234, 172] width 24 height 9
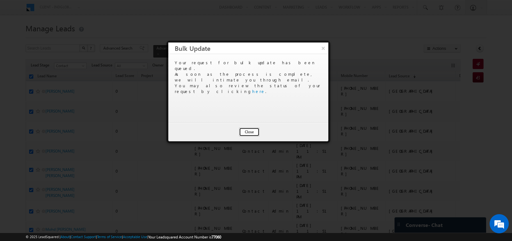
click at [248, 134] on button "Close" at bounding box center [249, 132] width 20 height 9
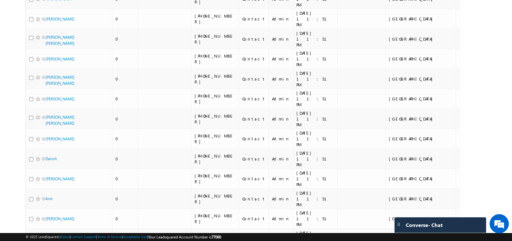
scroll to position [0, 0]
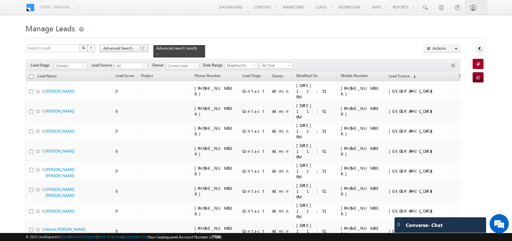
click at [120, 49] on span "Advanced Search" at bounding box center [118, 48] width 31 height 6
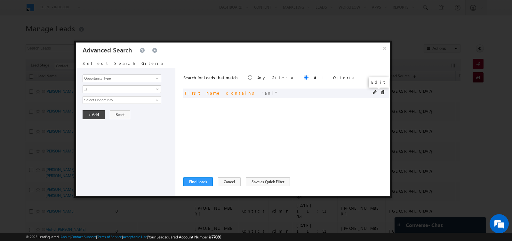
click at [375, 91] on span at bounding box center [375, 92] width 4 height 4
click at [122, 102] on input "ani" at bounding box center [122, 100] width 79 height 8
click at [94, 115] on button "+ Add" at bounding box center [94, 114] width 22 height 9
click at [193, 180] on button "Find Leads" at bounding box center [197, 181] width 29 height 9
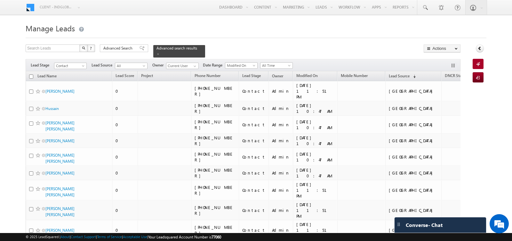
click at [29, 75] on input "checkbox" at bounding box center [31, 77] width 4 height 4
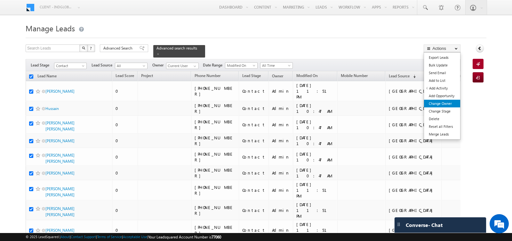
click at [440, 101] on link "Change Owner" at bounding box center [442, 104] width 36 height 8
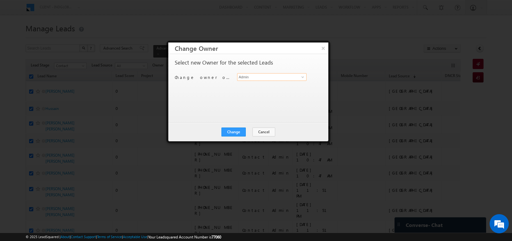
click at [270, 78] on input "Admin" at bounding box center [271, 77] width 69 height 8
click at [326, 48] on button "×" at bounding box center [323, 48] width 11 height 11
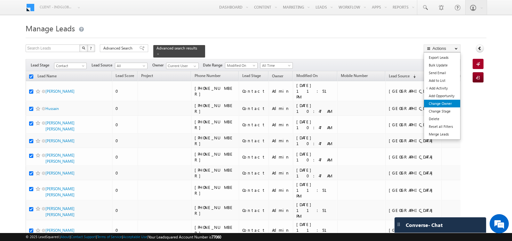
click at [440, 105] on link "Change Owner" at bounding box center [442, 104] width 36 height 8
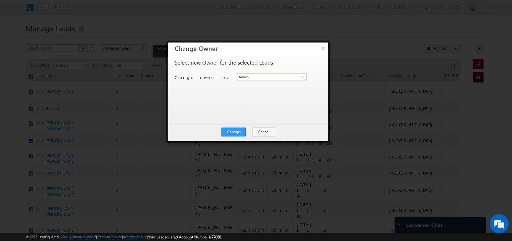
click at [281, 76] on input "Admin" at bounding box center [271, 77] width 69 height 8
click at [263, 83] on link "hemant yogi [EMAIL_ADDRESS][DOMAIN_NAME]" at bounding box center [271, 87] width 69 height 12
click at [232, 130] on button "Change" at bounding box center [233, 132] width 24 height 9
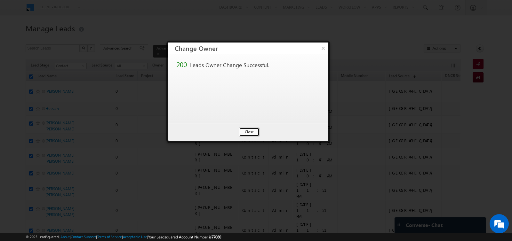
click at [245, 130] on button "Close" at bounding box center [249, 132] width 20 height 9
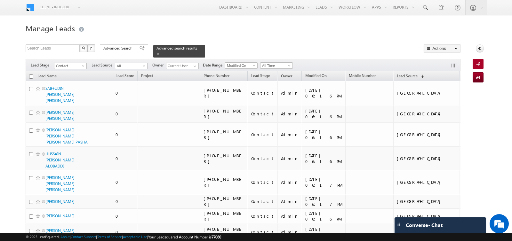
click at [30, 76] on input "checkbox" at bounding box center [31, 77] width 4 height 4
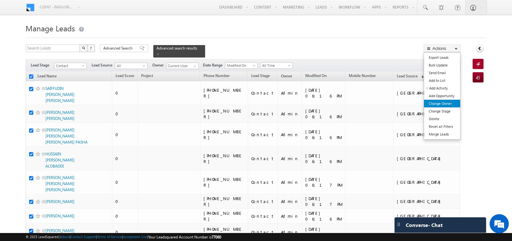
click at [450, 103] on link "Change Owner" at bounding box center [442, 104] width 36 height 8
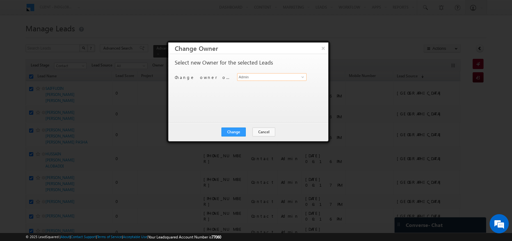
click at [272, 76] on input "Admin" at bounding box center [271, 77] width 69 height 8
click at [261, 87] on span "[EMAIL_ADDRESS][DOMAIN_NAME]" at bounding box center [269, 89] width 58 height 5
click at [234, 129] on button "Change" at bounding box center [233, 132] width 24 height 9
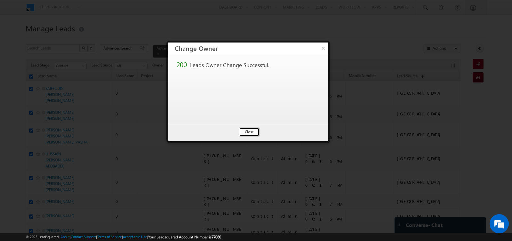
click at [246, 129] on button "Close" at bounding box center [249, 132] width 20 height 9
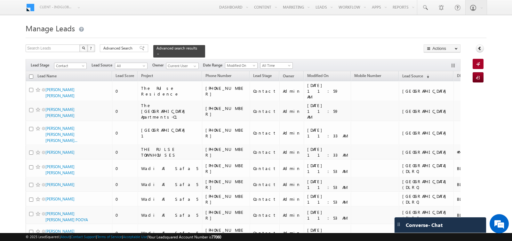
click at [31, 77] on input "checkbox" at bounding box center [31, 77] width 4 height 4
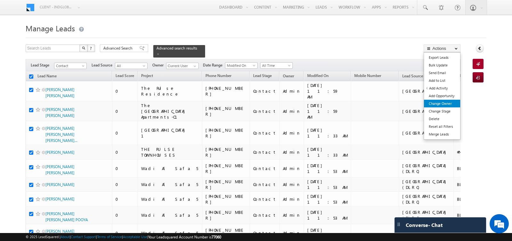
click at [444, 100] on link "Change Owner" at bounding box center [442, 104] width 36 height 8
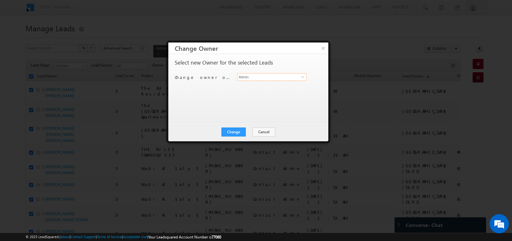
click at [280, 79] on input "Admin" at bounding box center [271, 77] width 69 height 8
click at [268, 85] on link "hemant yogi [EMAIL_ADDRESS][DOMAIN_NAME]" at bounding box center [271, 87] width 69 height 12
click at [232, 133] on button "Change" at bounding box center [233, 132] width 24 height 9
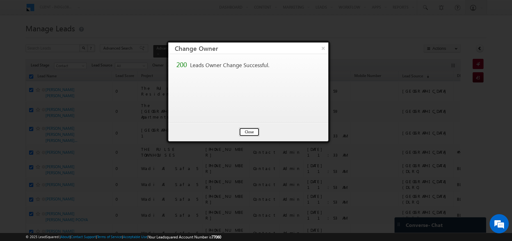
click at [249, 132] on button "Close" at bounding box center [249, 132] width 20 height 9
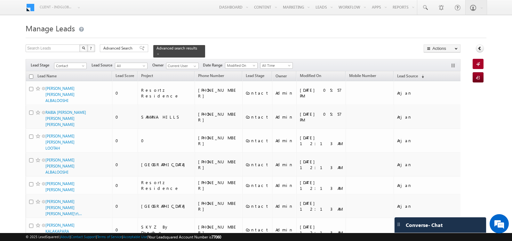
click at [31, 76] on input "checkbox" at bounding box center [31, 77] width 4 height 4
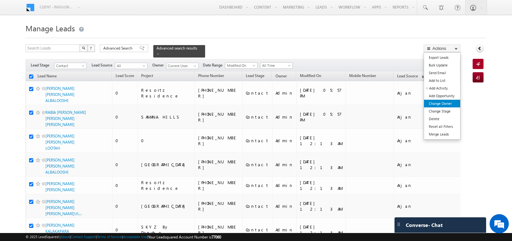
click at [448, 101] on link "Change Owner" at bounding box center [442, 104] width 36 height 8
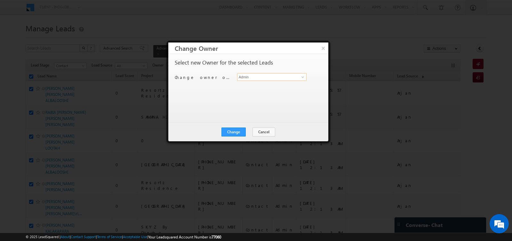
click at [289, 75] on input "Admin" at bounding box center [271, 77] width 69 height 8
click at [272, 83] on link "hemant yogi [EMAIL_ADDRESS][DOMAIN_NAME]" at bounding box center [271, 87] width 69 height 12
click at [234, 128] on button "Change" at bounding box center [233, 132] width 24 height 9
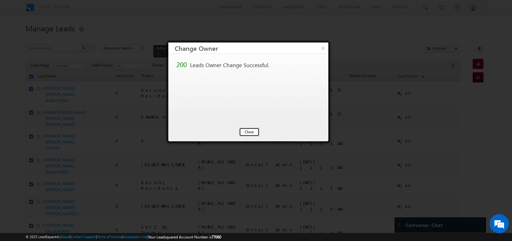
click at [249, 131] on button "Close" at bounding box center [249, 132] width 20 height 9
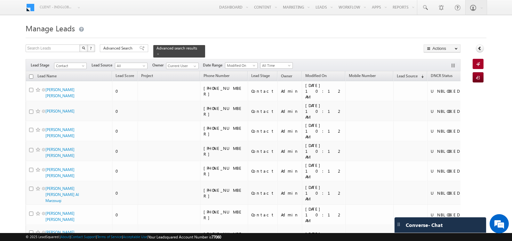
click at [32, 76] on input "checkbox" at bounding box center [31, 77] width 4 height 4
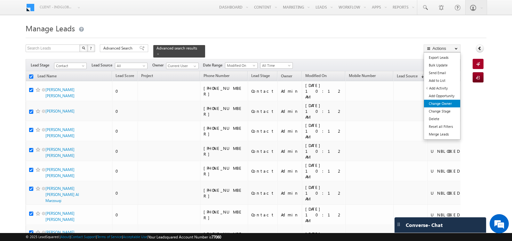
click at [444, 101] on link "Change Owner" at bounding box center [442, 104] width 36 height 8
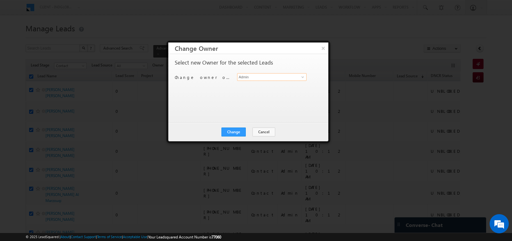
click at [284, 75] on input "Admin" at bounding box center [271, 77] width 69 height 8
click at [274, 88] on span "[EMAIL_ADDRESS][DOMAIN_NAME]" at bounding box center [269, 89] width 58 height 5
click at [237, 132] on button "Change" at bounding box center [233, 132] width 24 height 9
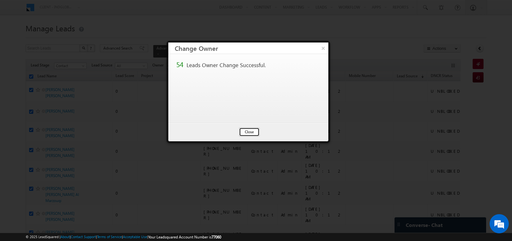
click at [245, 132] on button "Close" at bounding box center [249, 132] width 20 height 9
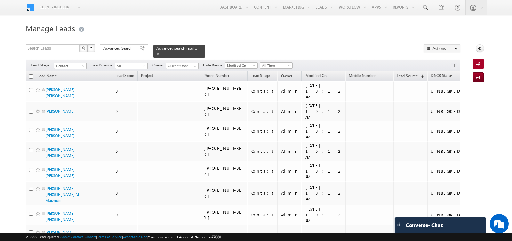
click at [29, 75] on input "checkbox" at bounding box center [31, 77] width 4 height 4
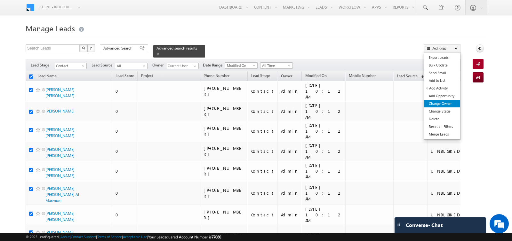
click at [447, 103] on link "Change Owner" at bounding box center [442, 104] width 36 height 8
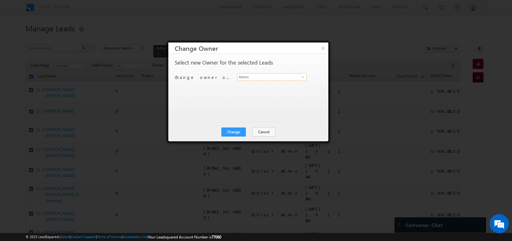
click at [278, 77] on input "Admin" at bounding box center [271, 77] width 69 height 8
click at [262, 89] on span "[EMAIL_ADDRESS][DOMAIN_NAME]" at bounding box center [269, 89] width 58 height 5
click at [234, 131] on button "Change" at bounding box center [233, 132] width 24 height 9
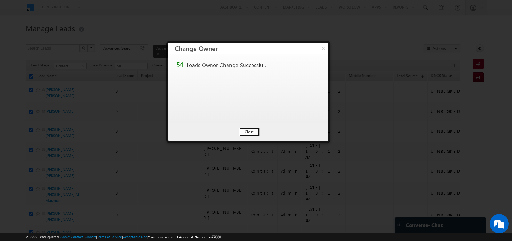
click at [243, 134] on button "Close" at bounding box center [249, 132] width 20 height 9
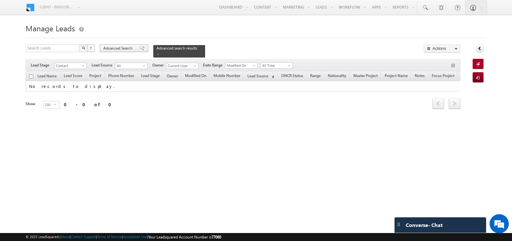
click at [118, 48] on span "Advanced Search" at bounding box center [118, 48] width 31 height 6
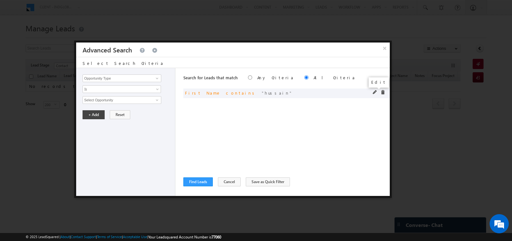
click at [374, 91] on span at bounding box center [375, 92] width 4 height 4
click at [142, 99] on input "hussain" at bounding box center [122, 100] width 79 height 8
click at [96, 113] on button "+ Add" at bounding box center [94, 114] width 22 height 9
click at [196, 181] on button "Find Leads" at bounding box center [197, 181] width 29 height 9
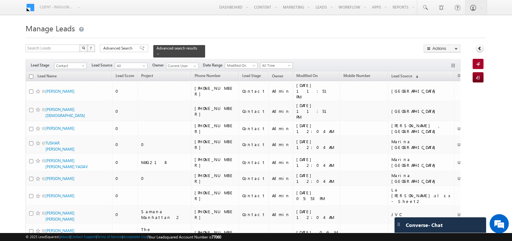
click at [29, 76] on input "checkbox" at bounding box center [31, 77] width 4 height 4
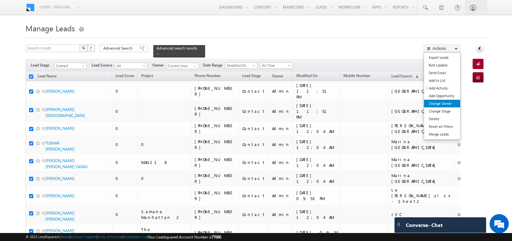
click at [443, 102] on link "Change Owner" at bounding box center [442, 104] width 36 height 8
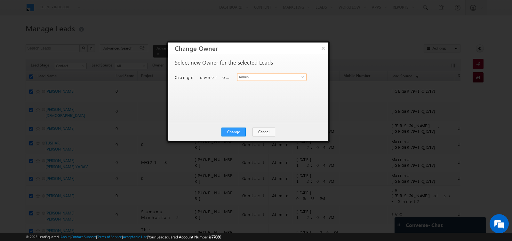
click at [294, 78] on input "Admin" at bounding box center [271, 77] width 69 height 8
click at [273, 86] on link "hemant yogi [EMAIL_ADDRESS][DOMAIN_NAME]" at bounding box center [271, 87] width 69 height 12
click at [234, 131] on button "Change" at bounding box center [233, 132] width 24 height 9
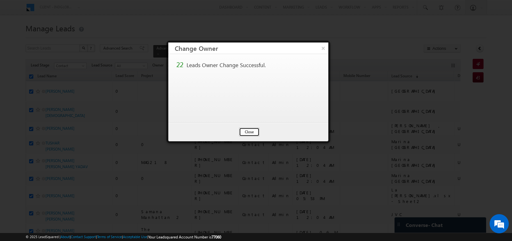
click at [246, 132] on button "Close" at bounding box center [249, 132] width 20 height 9
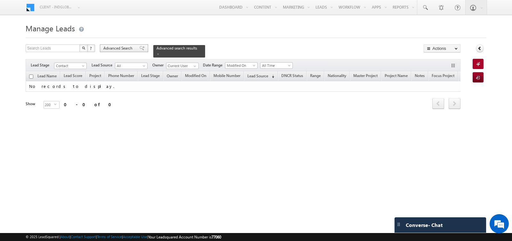
click at [114, 50] on span "Advanced Search" at bounding box center [118, 48] width 31 height 6
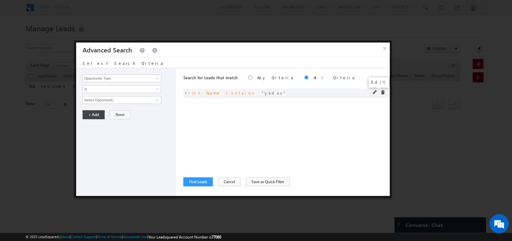
click at [375, 93] on span at bounding box center [375, 92] width 4 height 4
click at [111, 99] on input "yadav" at bounding box center [122, 100] width 79 height 8
click at [91, 113] on button "+ Add" at bounding box center [94, 114] width 22 height 9
click at [192, 178] on button "Find Leads" at bounding box center [197, 181] width 29 height 9
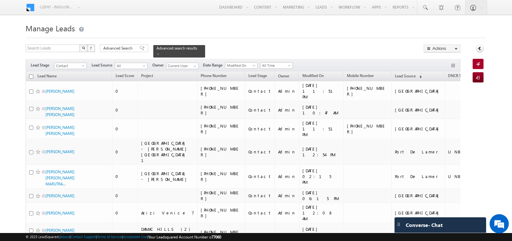
click at [31, 77] on input "checkbox" at bounding box center [31, 77] width 4 height 4
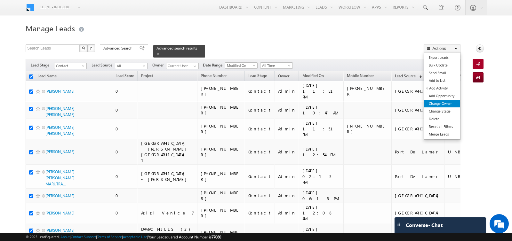
click at [445, 105] on link "Change Owner" at bounding box center [442, 104] width 36 height 8
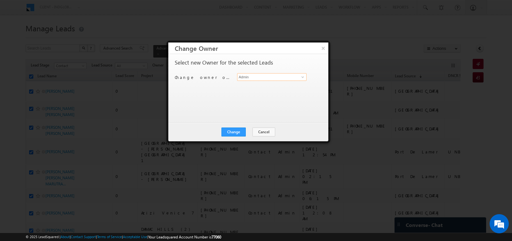
click at [291, 76] on input "Admin" at bounding box center [271, 77] width 69 height 8
click at [263, 88] on span "[EMAIL_ADDRESS][DOMAIN_NAME]" at bounding box center [269, 89] width 58 height 5
click at [235, 130] on button "Change" at bounding box center [233, 132] width 24 height 9
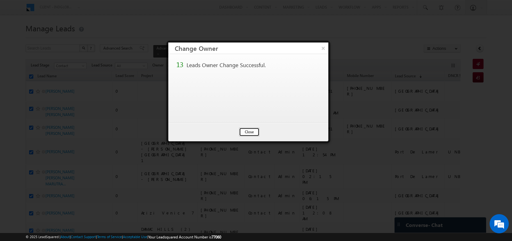
click at [252, 132] on button "Close" at bounding box center [249, 132] width 20 height 9
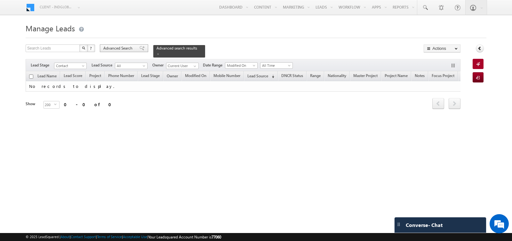
click at [120, 51] on span "Advanced Search" at bounding box center [118, 48] width 31 height 6
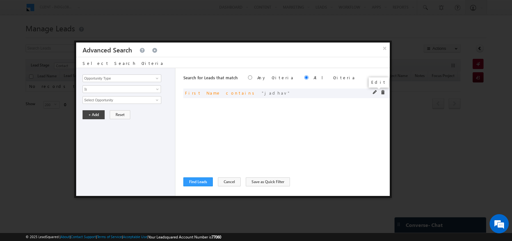
click at [374, 92] on span at bounding box center [375, 92] width 4 height 4
click at [136, 99] on input "jadhav" at bounding box center [122, 100] width 79 height 8
click at [94, 112] on button "+ Add" at bounding box center [94, 114] width 22 height 9
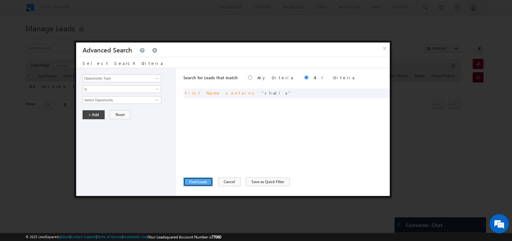
click at [194, 182] on button "Find Leads" at bounding box center [197, 181] width 29 height 9
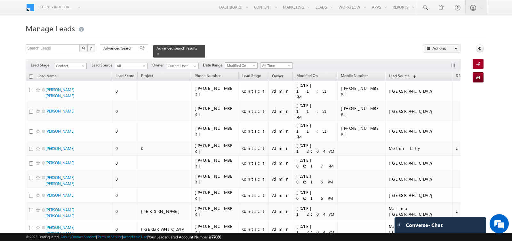
click at [30, 76] on input "checkbox" at bounding box center [31, 77] width 4 height 4
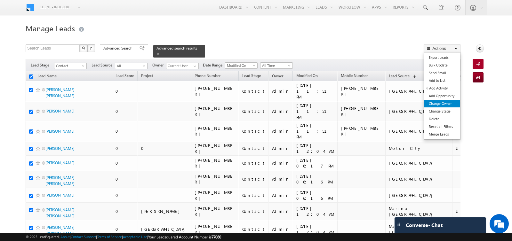
click at [445, 101] on link "Change Owner" at bounding box center [442, 104] width 36 height 8
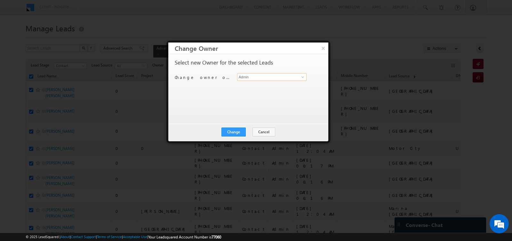
click at [286, 78] on input "Admin" at bounding box center [271, 77] width 69 height 8
click at [274, 86] on link "hemant yogi [EMAIL_ADDRESS][DOMAIN_NAME]" at bounding box center [271, 87] width 69 height 12
click at [235, 130] on button "Change" at bounding box center [233, 132] width 24 height 9
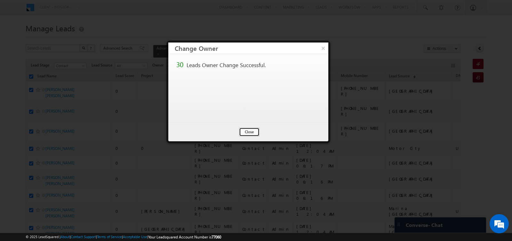
click at [247, 130] on button "Close" at bounding box center [249, 132] width 20 height 9
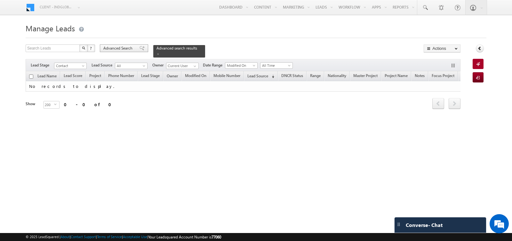
click at [118, 49] on span "Advanced Search" at bounding box center [118, 48] width 31 height 6
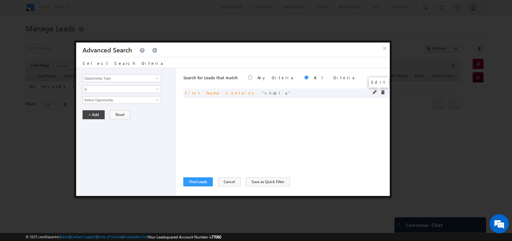
click at [375, 90] on span at bounding box center [375, 92] width 4 height 4
click at [103, 98] on input "shukla" at bounding box center [122, 100] width 79 height 8
click at [93, 112] on button "+ Add" at bounding box center [94, 114] width 22 height 9
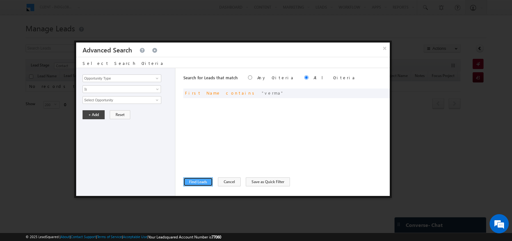
click at [192, 182] on button "Find Leads" at bounding box center [197, 181] width 29 height 9
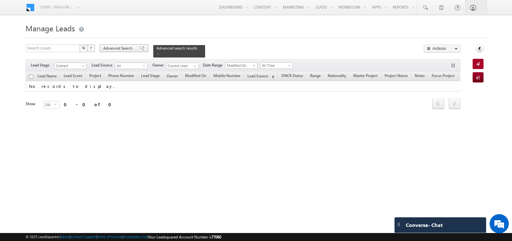
click at [124, 49] on span "Advanced Search" at bounding box center [118, 48] width 31 height 6
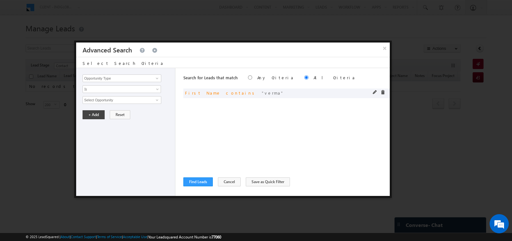
click at [372, 92] on div "and First Name contains verma" at bounding box center [286, 94] width 206 height 10
click at [375, 90] on span at bounding box center [375, 92] width 4 height 4
click at [113, 97] on input "verma" at bounding box center [122, 100] width 79 height 8
click at [94, 116] on button "+ Add" at bounding box center [94, 114] width 22 height 9
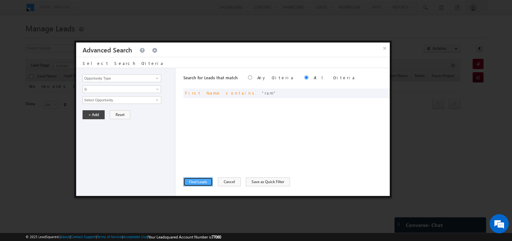
click at [197, 182] on button "Find Leads" at bounding box center [197, 181] width 29 height 9
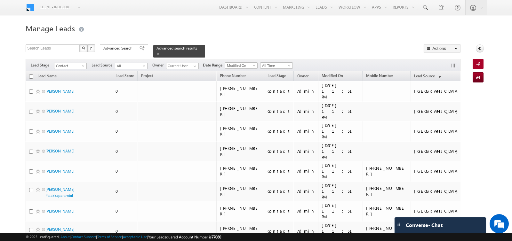
click at [30, 76] on input "checkbox" at bounding box center [31, 77] width 4 height 4
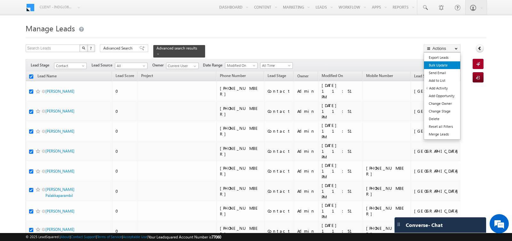
click at [445, 63] on link "Bulk Update" at bounding box center [442, 65] width 36 height 8
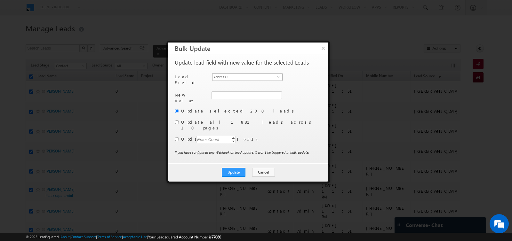
click at [263, 78] on span "Address 1" at bounding box center [244, 77] width 65 height 7
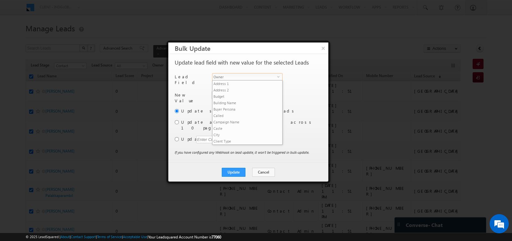
scroll to position [250, 0]
click at [252, 75] on span "Owner" at bounding box center [244, 77] width 65 height 7
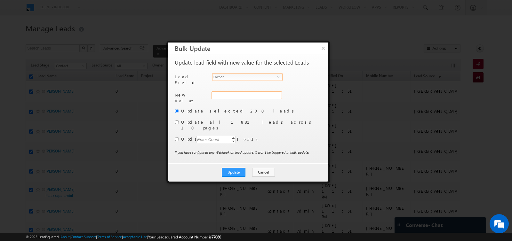
click at [243, 93] on div "Address 1" at bounding box center [245, 98] width 69 height 14
click at [243, 93] on input "Admin" at bounding box center [246, 95] width 70 height 8
click at [246, 100] on link "hemant yogi [EMAIL_ADDRESS][DOMAIN_NAME]" at bounding box center [246, 105] width 70 height 12
click at [177, 120] on input "radio" at bounding box center [177, 122] width 4 height 4
click at [232, 168] on button "Update" at bounding box center [234, 172] width 24 height 9
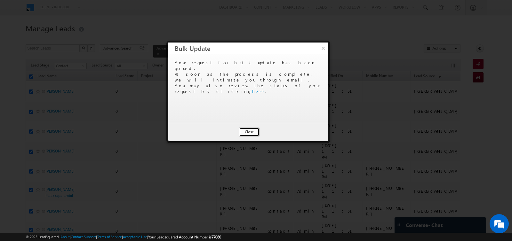
click at [246, 131] on button "Close" at bounding box center [249, 132] width 20 height 9
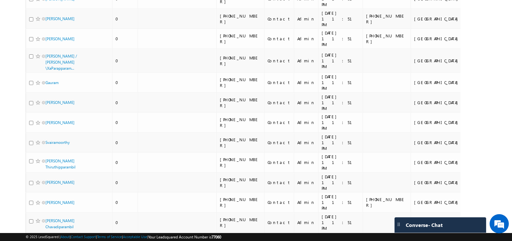
scroll to position [112, 0]
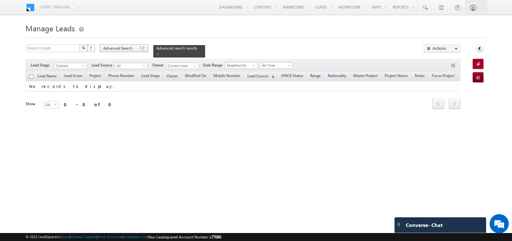
click at [115, 50] on span "Advanced Search" at bounding box center [118, 48] width 31 height 6
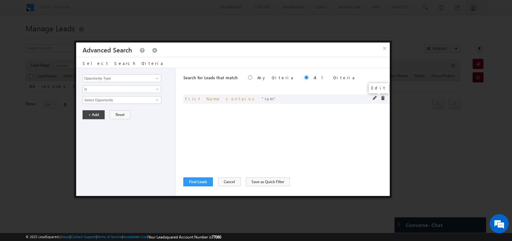
click at [374, 98] on span at bounding box center [375, 98] width 4 height 4
click at [108, 100] on input "ram" at bounding box center [122, 100] width 79 height 8
type input "dayal"
click at [92, 114] on button "+ Add" at bounding box center [94, 114] width 22 height 9
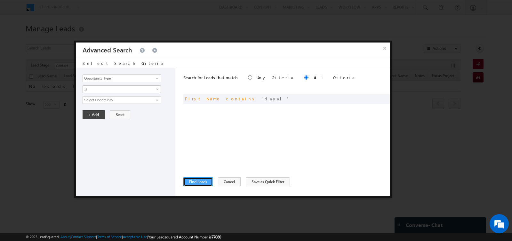
click at [195, 183] on button "Find Leads" at bounding box center [197, 181] width 29 height 9
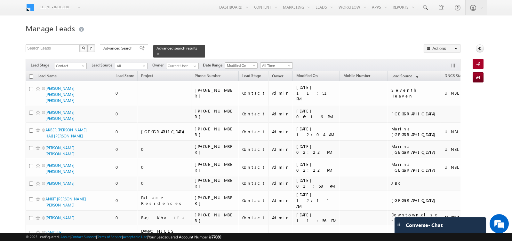
click at [32, 75] on input "checkbox" at bounding box center [31, 77] width 4 height 4
checkbox input "true"
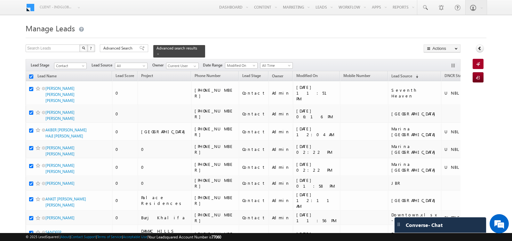
checkbox input "true"
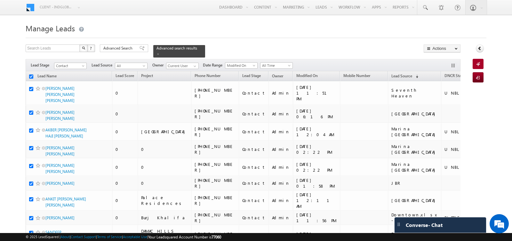
checkbox input "true"
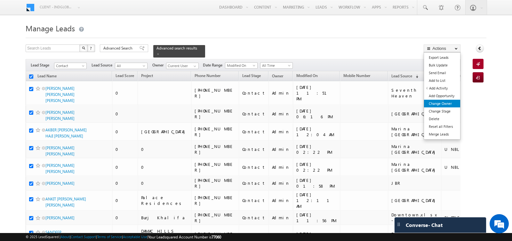
click at [445, 101] on link "Change Owner" at bounding box center [442, 104] width 36 height 8
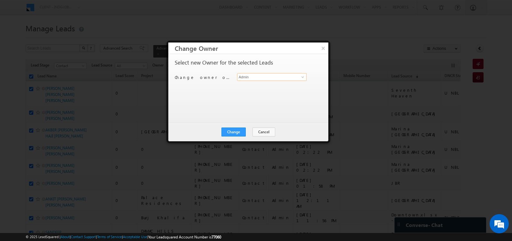
click at [284, 77] on input "Admin" at bounding box center [271, 77] width 69 height 8
click at [271, 83] on link "hemant yogi [EMAIL_ADDRESS][DOMAIN_NAME]" at bounding box center [271, 87] width 69 height 12
type input "hemant yogi"
click at [237, 132] on button "Change" at bounding box center [233, 132] width 24 height 9
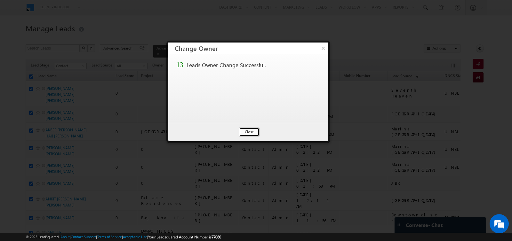
click at [248, 130] on button "Close" at bounding box center [249, 132] width 20 height 9
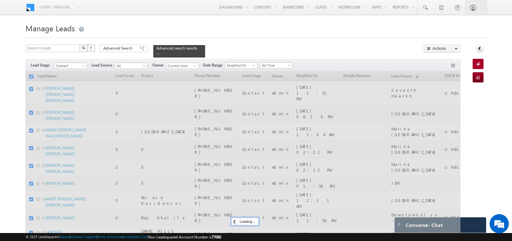
checkbox input "false"
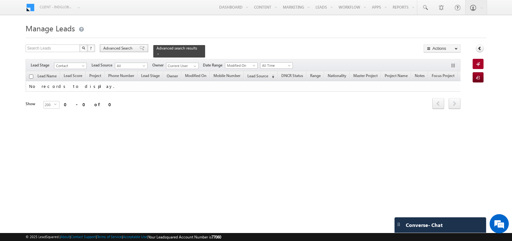
click at [113, 48] on span "Advanced Search" at bounding box center [118, 48] width 31 height 6
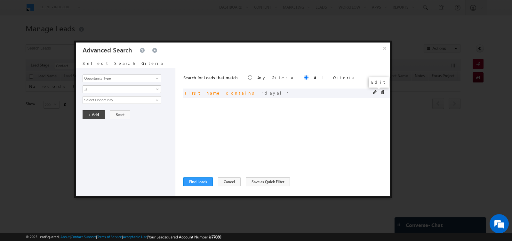
click at [374, 92] on span at bounding box center [375, 92] width 4 height 4
click at [128, 99] on input "dayal" at bounding box center [122, 100] width 79 height 8
type input "oswal"
click at [90, 114] on button "+ Add" at bounding box center [94, 114] width 22 height 9
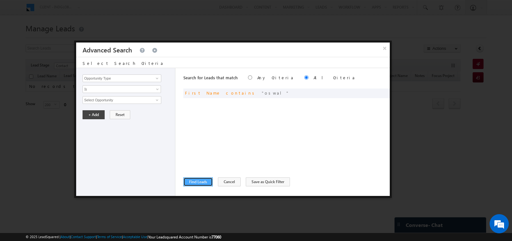
click at [198, 178] on button "Find Leads" at bounding box center [197, 181] width 29 height 9
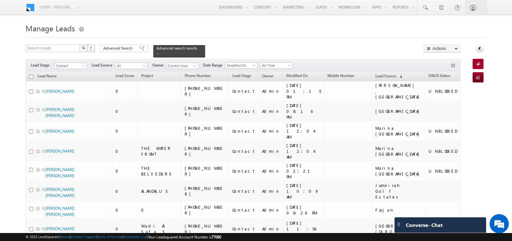
click at [31, 76] on input "checkbox" at bounding box center [31, 77] width 4 height 4
checkbox input "true"
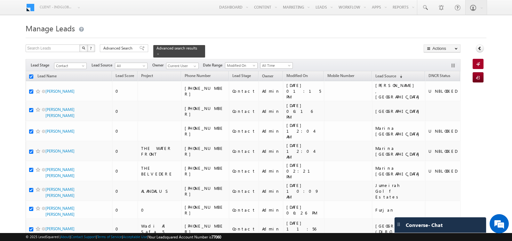
checkbox input "true"
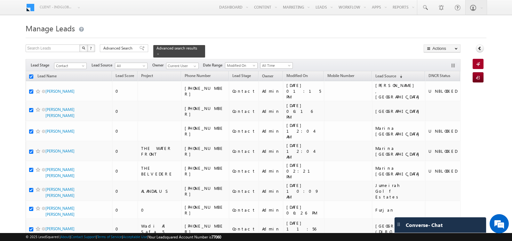
checkbox input "true"
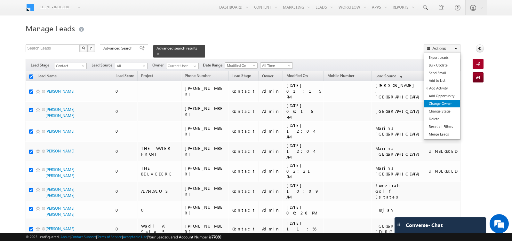
click at [446, 105] on link "Change Owner" at bounding box center [442, 104] width 36 height 8
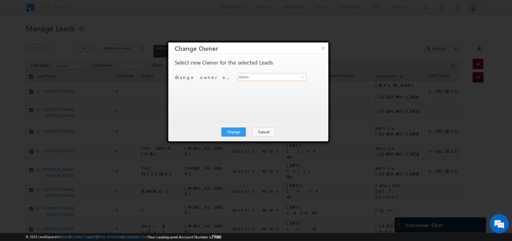
click at [272, 77] on input "Admin" at bounding box center [271, 77] width 69 height 8
click at [261, 84] on link "hemant yogi [EMAIL_ADDRESS][DOMAIN_NAME]" at bounding box center [271, 87] width 69 height 12
type input "hemant yogi"
click at [236, 128] on button "Change" at bounding box center [233, 132] width 24 height 9
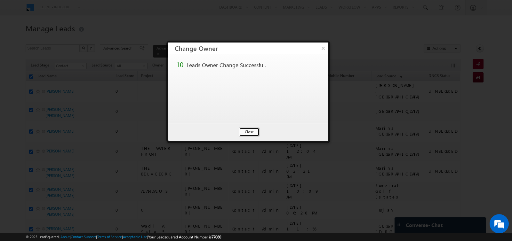
click at [252, 130] on button "Close" at bounding box center [249, 132] width 20 height 9
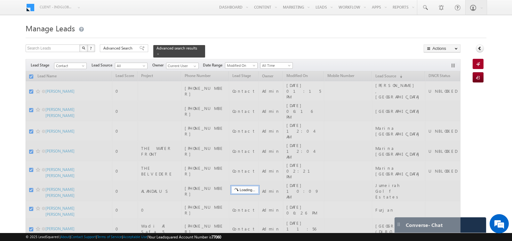
checkbox input "false"
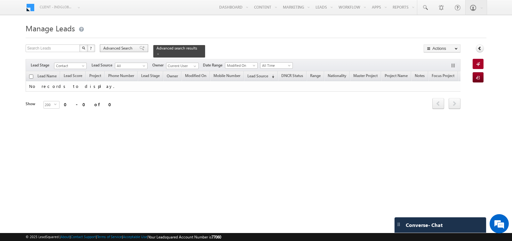
click at [121, 46] on span "Advanced Search" at bounding box center [118, 48] width 31 height 6
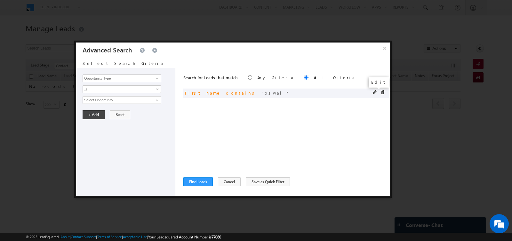
click at [373, 92] on span at bounding box center [375, 92] width 4 height 4
click at [125, 101] on input "oswal" at bounding box center [122, 100] width 79 height 8
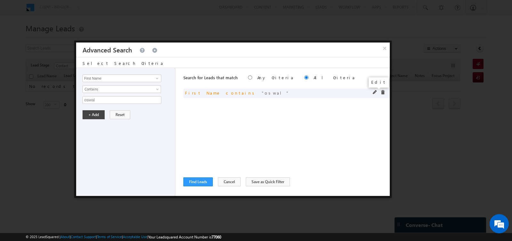
click at [374, 91] on span at bounding box center [375, 92] width 4 height 4
click at [122, 99] on input "oswal" at bounding box center [122, 100] width 79 height 8
type input "maheswari"
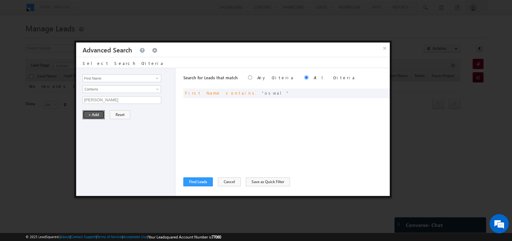
click at [89, 110] on button "+ Add" at bounding box center [94, 114] width 22 height 9
click at [200, 183] on button "Find Leads" at bounding box center [197, 181] width 29 height 9
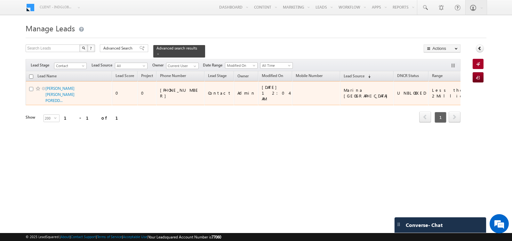
click at [31, 87] on input "checkbox" at bounding box center [31, 89] width 4 height 4
checkbox input "true"
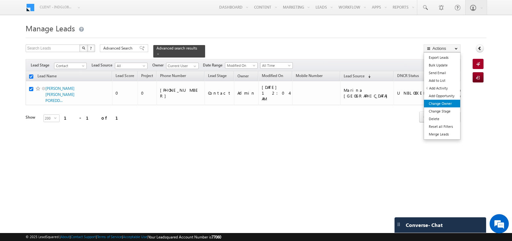
click at [441, 101] on link "Change Owner" at bounding box center [442, 104] width 36 height 8
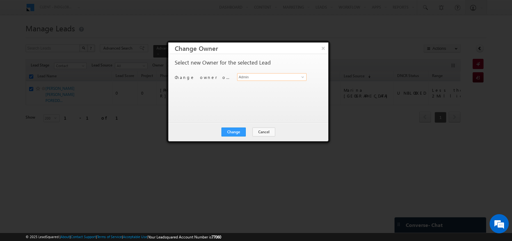
click at [291, 76] on input "Admin" at bounding box center [271, 77] width 69 height 8
click at [276, 87] on span "[EMAIL_ADDRESS][DOMAIN_NAME]" at bounding box center [269, 89] width 58 height 5
type input "hemant yogi"
click at [233, 132] on button "Change" at bounding box center [233, 132] width 24 height 9
click at [251, 132] on button "Close" at bounding box center [249, 132] width 20 height 9
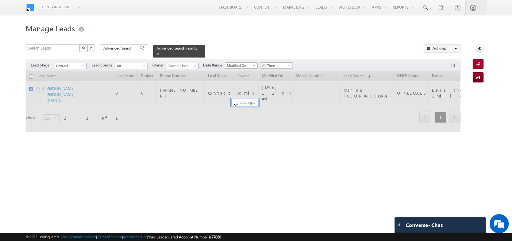
checkbox input "false"
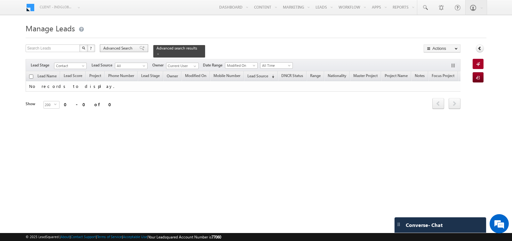
click at [122, 50] on span "Advanced Search" at bounding box center [118, 48] width 31 height 6
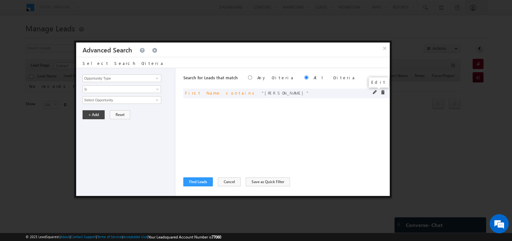
click at [375, 92] on span at bounding box center [375, 92] width 4 height 4
click at [134, 101] on input "maheswari" at bounding box center [122, 100] width 79 height 8
type input "pareek"
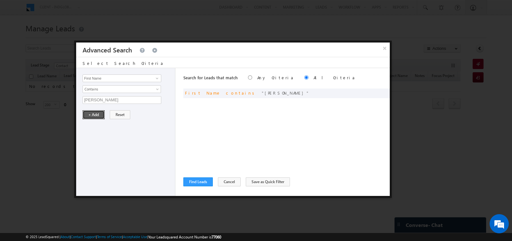
click at [94, 114] on button "+ Add" at bounding box center [94, 114] width 22 height 9
click at [204, 183] on button "Find Leads" at bounding box center [197, 181] width 29 height 9
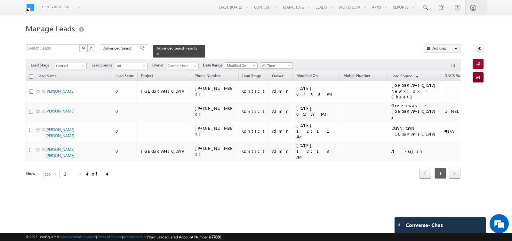
click at [30, 77] on input "checkbox" at bounding box center [31, 77] width 4 height 4
checkbox input "true"
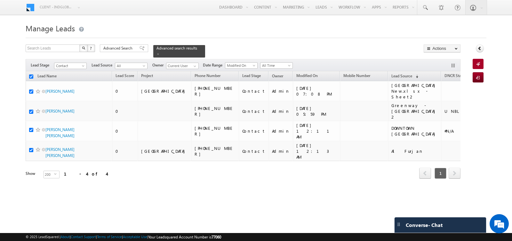
checkbox input "true"
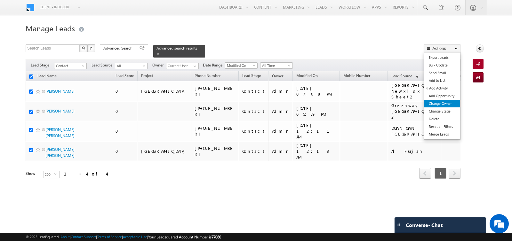
click at [434, 106] on link "Change Owner" at bounding box center [442, 104] width 36 height 8
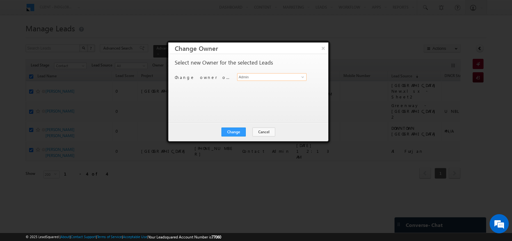
click at [278, 80] on input "Admin" at bounding box center [271, 77] width 69 height 8
click at [268, 88] on span "[EMAIL_ADDRESS][DOMAIN_NAME]" at bounding box center [269, 89] width 58 height 5
type input "hemant yogi"
click at [236, 129] on button "Change" at bounding box center [233, 132] width 24 height 9
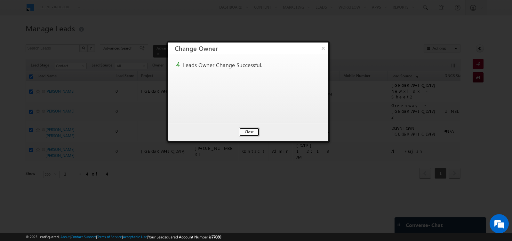
click at [257, 131] on button "Close" at bounding box center [249, 132] width 20 height 9
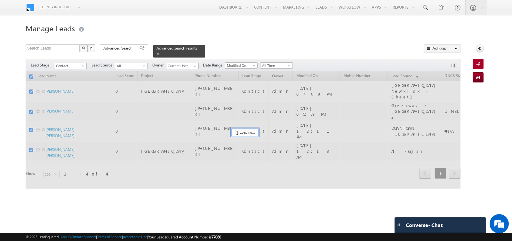
checkbox input "false"
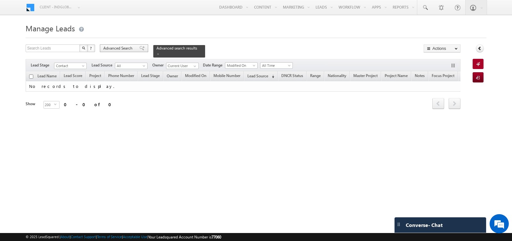
click at [115, 50] on span "Advanced Search" at bounding box center [118, 48] width 31 height 6
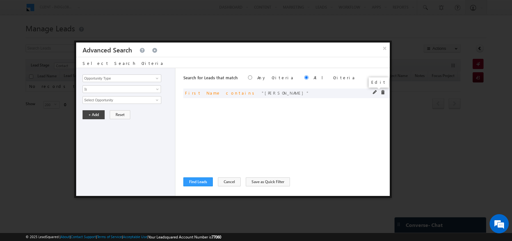
click at [374, 93] on span at bounding box center [375, 92] width 4 height 4
click at [118, 99] on input "pareek" at bounding box center [122, 100] width 79 height 8
click at [384, 52] on button "×" at bounding box center [384, 48] width 11 height 11
